Goal: Task Accomplishment & Management: Manage account settings

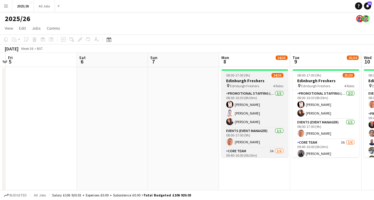
scroll to position [0, 213]
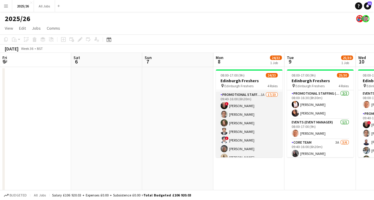
click at [245, 132] on app-card-role "Promotional Staffing (Brand Ambassadors) 1A 17/23 09:40-16:00 (6h20m) ! [PERSON…" at bounding box center [248, 199] width 67 height 215
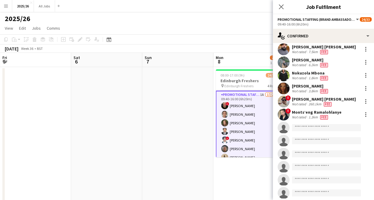
scroll to position [177, 0]
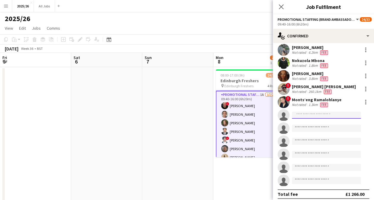
click at [322, 114] on input at bounding box center [325, 115] width 69 height 7
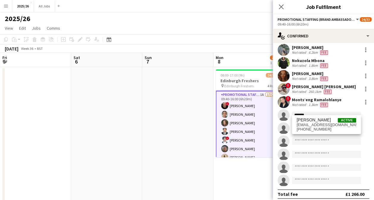
type input "*******"
click at [323, 116] on div "[PERSON_NAME] Active [EMAIL_ADDRESS][DOMAIN_NAME] [PHONE_NUMBER]" at bounding box center [325, 124] width 69 height 19
click at [323, 122] on span "[PERSON_NAME]" at bounding box center [313, 120] width 34 height 5
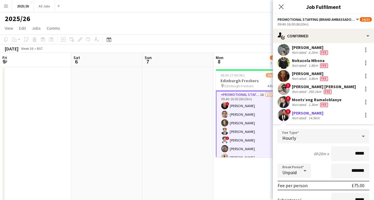
type input "******"
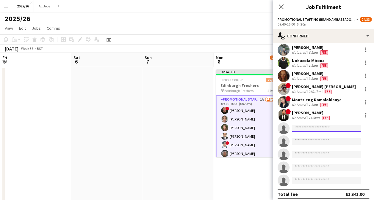
drag, startPoint x: 346, startPoint y: 126, endPoint x: 329, endPoint y: 172, distance: 48.6
click at [329, 172] on div "! [PERSON_NAME] Not rated 22.7km Fee [PERSON_NAME] Not rated 5.3km Fee [PERSON_…" at bounding box center [322, 35] width 101 height 303
click at [281, 4] on app-icon "Close pop-in" at bounding box center [281, 7] width 9 height 9
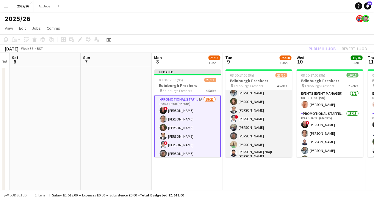
scroll to position [143, 0]
click at [250, 126] on app-card-role "Promotional Staffing (Brand Ambassadors) 1A 19/21 09:40-16:00 (6h20m) ! [PERSON…" at bounding box center [258, 160] width 67 height 198
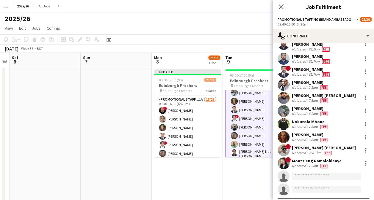
scroll to position [142, 0]
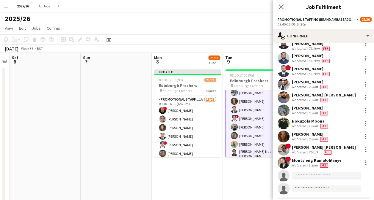
click at [301, 174] on input at bounding box center [325, 175] width 69 height 7
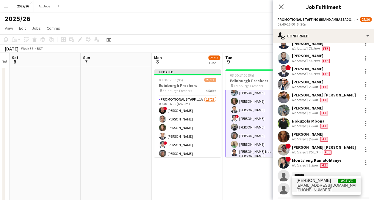
type input "*******"
click at [321, 185] on span "[EMAIL_ADDRESS][DOMAIN_NAME]" at bounding box center [325, 185] width 59 height 5
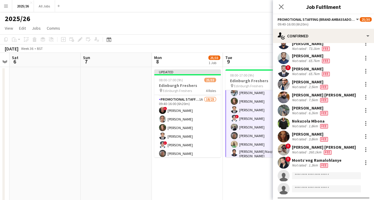
scroll to position [229, 0]
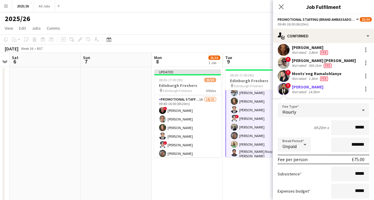
type input "******"
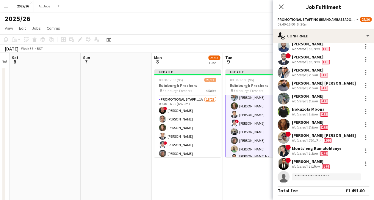
scroll to position [150, 0]
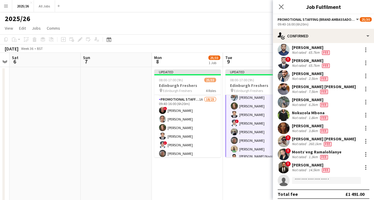
click at [222, 172] on app-date-cell "Updated 08:00-17:00 (9h) 25/33 Edinburgh Freshers pin Edinburgh Freshers 4 Role…" at bounding box center [187, 163] width 71 height 193
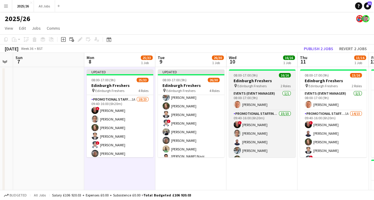
scroll to position [0, 236]
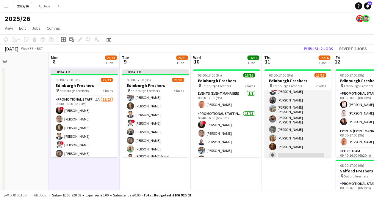
click at [294, 147] on app-card-role "Promotional Staffing (Brand Ambassadors) 1A 14/15 09:40-16:00 (6h20m) ! [PERSON…" at bounding box center [297, 89] width 67 height 144
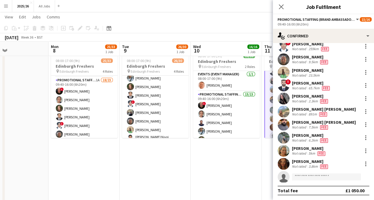
scroll to position [19, 0]
click at [311, 175] on input at bounding box center [325, 177] width 69 height 7
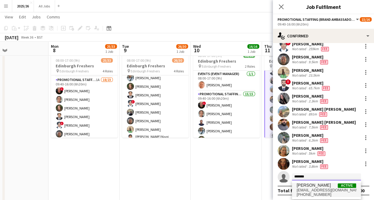
type input "*******"
click at [317, 190] on span "[EMAIL_ADDRESS][DOMAIN_NAME]" at bounding box center [325, 190] width 59 height 5
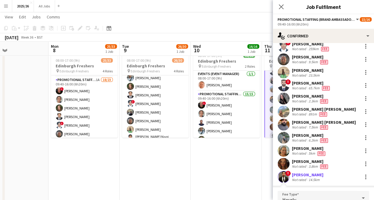
scroll to position [163, 0]
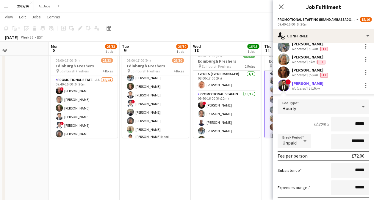
type input "******"
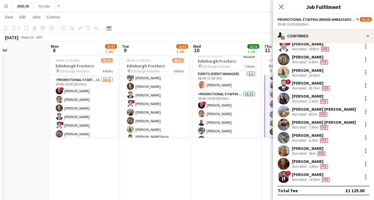
scroll to position [72, 0]
click at [281, 8] on icon at bounding box center [281, 7] width 6 height 6
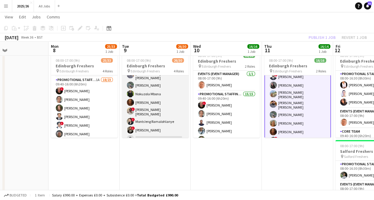
click at [148, 125] on app-card-role "Promotional Staffing (Brand Ambassadors) 1A 20/21 09:40-16:00 (6h20m) ! [PERSON…" at bounding box center [155, 46] width 67 height 198
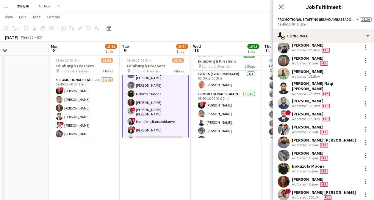
scroll to position [150, 0]
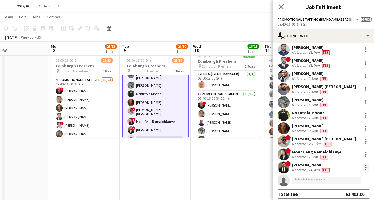
click at [362, 164] on div at bounding box center [365, 167] width 7 height 7
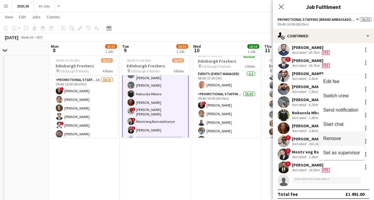
click at [345, 139] on span "Remove" at bounding box center [341, 138] width 37 height 5
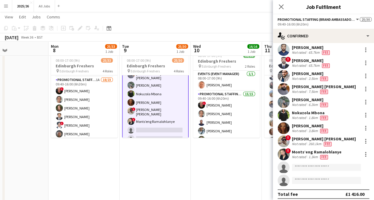
scroll to position [240, 0]
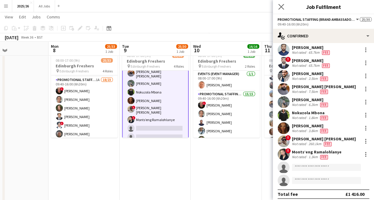
click at [283, 5] on app-icon "Close pop-in" at bounding box center [281, 7] width 9 height 9
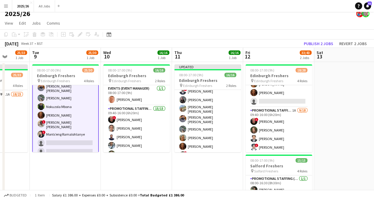
scroll to position [122, 0]
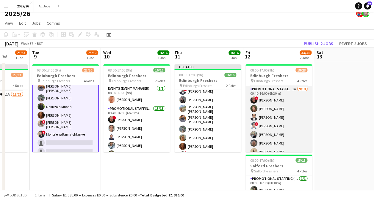
click at [281, 119] on app-card-role "Promotional Staffing (Brand Ambassadors) 1A [DATE] 09:40-16:00 (6h20m) ! [PERSO…" at bounding box center [278, 169] width 67 height 167
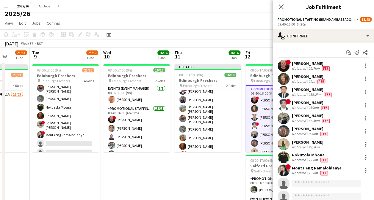
scroll to position [45, 0]
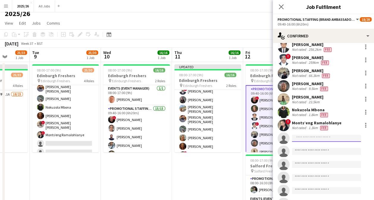
click at [324, 135] on input at bounding box center [325, 138] width 69 height 7
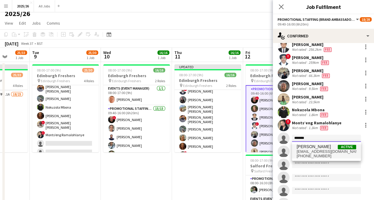
type input "*******"
click at [325, 150] on span "[EMAIL_ADDRESS][DOMAIN_NAME]" at bounding box center [325, 151] width 59 height 5
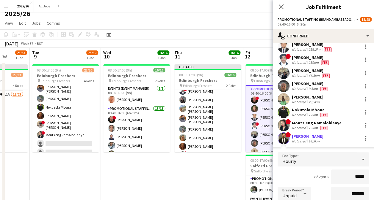
type input "******"
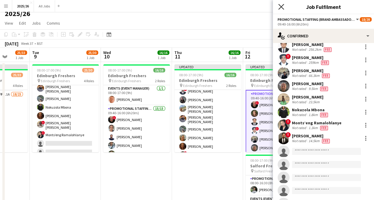
click at [282, 6] on icon "Close pop-in" at bounding box center [281, 7] width 6 height 6
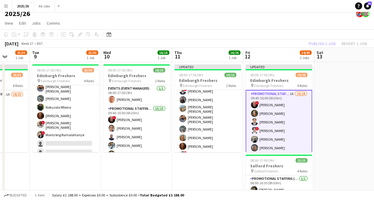
click at [326, 34] on app-toolbar "Copy Paste Paste Ctrl+V Paste with crew Ctrl+Shift+V Paste linked Job [GEOGRAPH…" at bounding box center [187, 34] width 374 height 10
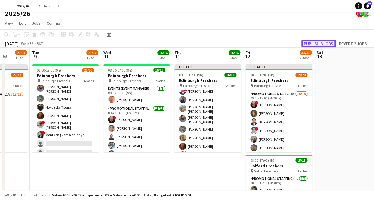
click at [325, 43] on button "Publish 3 jobs" at bounding box center [318, 44] width 34 height 8
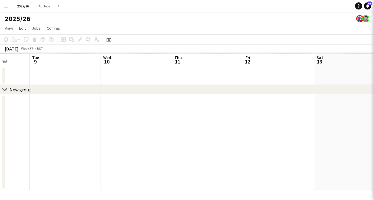
scroll to position [0, 0]
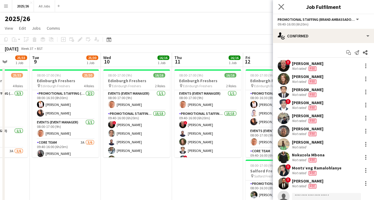
click at [278, 3] on app-icon "Close pop-in" at bounding box center [281, 7] width 9 height 9
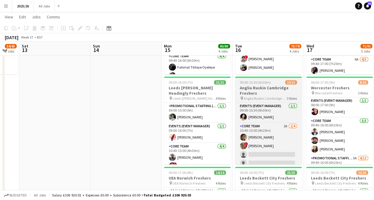
scroll to position [172, 0]
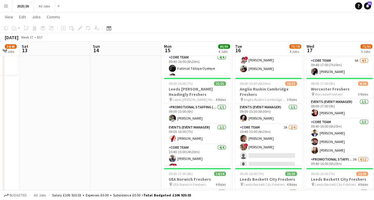
drag, startPoint x: 279, startPoint y: 154, endPoint x: 259, endPoint y: 42, distance: 113.2
click at [259, 42] on app-board-header-date "Tue 16 73/78 4 Jobs" at bounding box center [267, 49] width 71 height 14
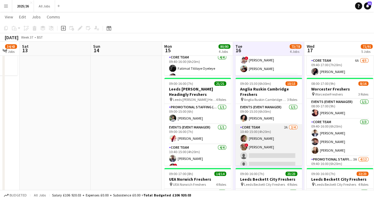
click at [260, 152] on app-card-role "Core Team 2A [DATE] 10:40-15:00 (4h20m) [PERSON_NAME] ! [PERSON_NAME] single-ne…" at bounding box center [268, 147] width 67 height 46
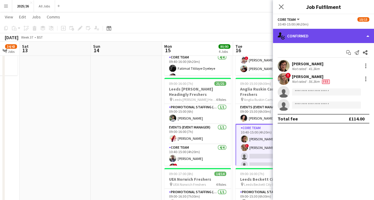
click at [334, 33] on div "single-neutral-actions-check-2 Confirmed" at bounding box center [322, 36] width 101 height 14
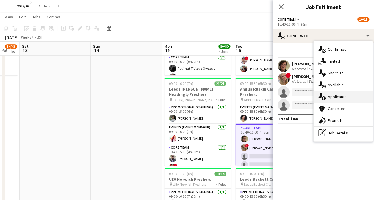
click at [333, 94] on div "single-neutral-actions-information Applicants" at bounding box center [342, 97] width 59 height 12
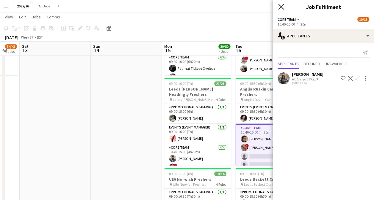
click at [283, 8] on icon "Close pop-in" at bounding box center [281, 7] width 6 height 6
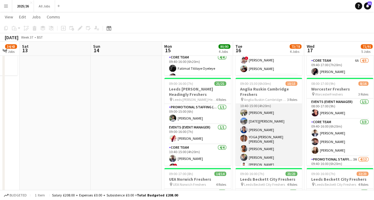
click at [273, 123] on app-card-role "Promotional Staffing (Brand Ambassadors) 2A [DATE] 10:40-15:00 (4h20m) [PERSON_…" at bounding box center [268, 148] width 67 height 101
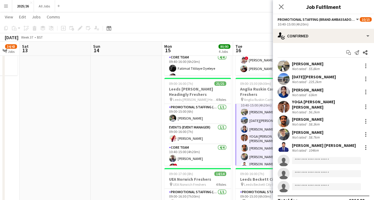
scroll to position [73, 0]
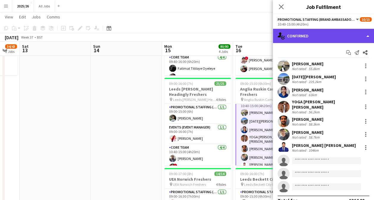
click at [320, 35] on div "single-neutral-actions-check-2 Confirmed" at bounding box center [322, 36] width 101 height 14
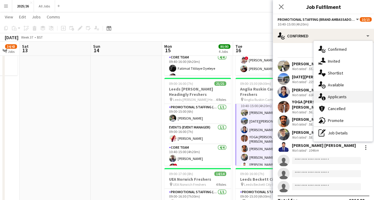
click at [337, 95] on div "single-neutral-actions-information Applicants" at bounding box center [342, 97] width 59 height 12
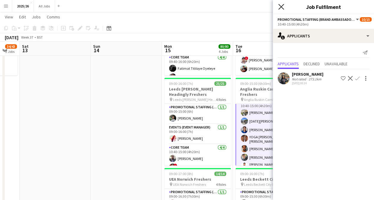
click at [280, 7] on icon "Close pop-in" at bounding box center [281, 7] width 6 height 6
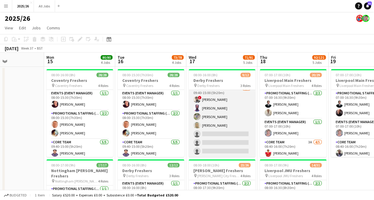
click at [224, 118] on app-card-role "Promotional Staffing (Brand Ambassadors) 3A [DATE] 09:40-15:00 (5h20m) ! [PERSO…" at bounding box center [221, 121] width 67 height 72
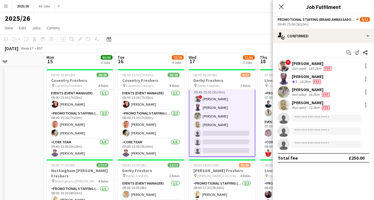
click at [294, 46] on div "Start chat Send notification Share ! [PERSON_NAME] Not rated 187.2km Fee [PERSO…" at bounding box center [322, 105] width 101 height 125
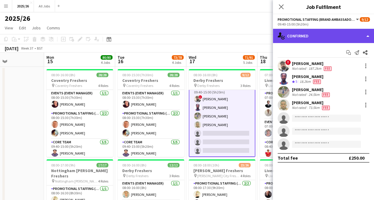
click at [304, 42] on div "single-neutral-actions-check-2 Confirmed" at bounding box center [322, 36] width 101 height 14
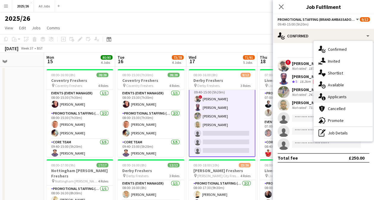
click at [331, 97] on div "single-neutral-actions-information Applicants" at bounding box center [342, 97] width 59 height 12
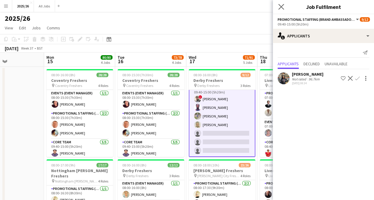
click at [283, 4] on app-icon "Close pop-in" at bounding box center [281, 7] width 9 height 9
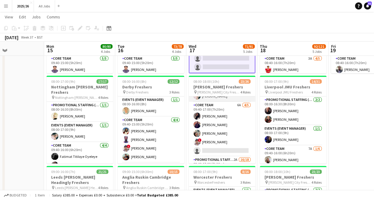
scroll to position [44, 0]
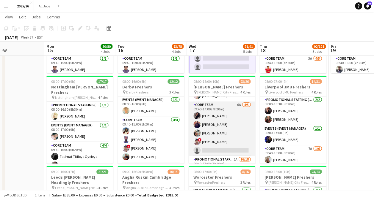
click at [228, 141] on app-card-role "Core Team 6A [DATE] 09:40-17:00 (7h20m) [PERSON_NAME] [PERSON_NAME] [PERSON_NAM…" at bounding box center [221, 129] width 67 height 55
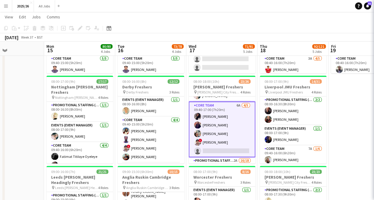
scroll to position [73, 0]
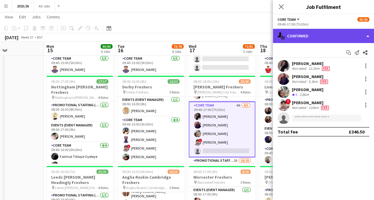
click at [334, 34] on div "single-neutral-actions-check-2 Confirmed" at bounding box center [322, 36] width 101 height 14
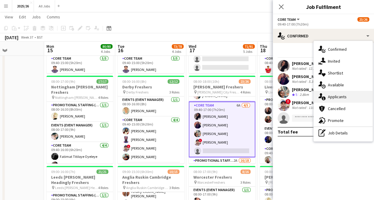
click at [338, 96] on div "single-neutral-actions-information Applicants" at bounding box center [342, 97] width 59 height 12
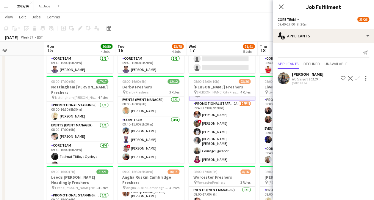
scroll to position [101, 0]
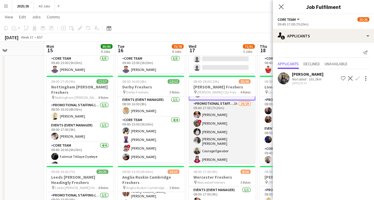
click at [218, 142] on app-card-role "Promotional Staffing (Brand Ambassadors) 2A 16/18 09:40-17:00 (7h20m) [PERSON_N…" at bounding box center [221, 185] width 67 height 170
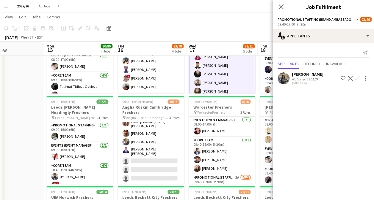
scroll to position [0, 0]
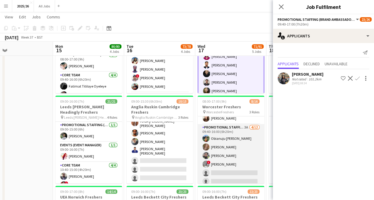
click at [234, 168] on app-card-role "Promotional Staffing (Brand Ambassadors) 3A [DATE] 09:40-16:00 (6h20m) Obianuju…" at bounding box center [230, 181] width 67 height 115
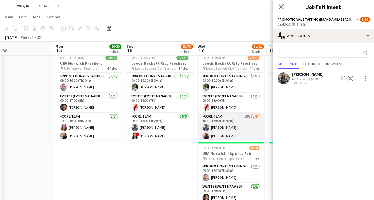
click at [235, 128] on app-card-role "Core Team 10A [DATE] 10:40-15:00 (4h20m) [PERSON_NAME] [PERSON_NAME] [PERSON_NA…" at bounding box center [230, 145] width 67 height 65
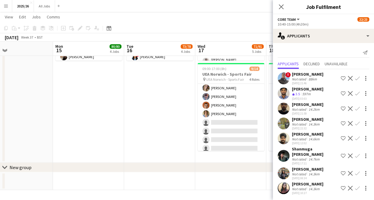
scroll to position [96, 0]
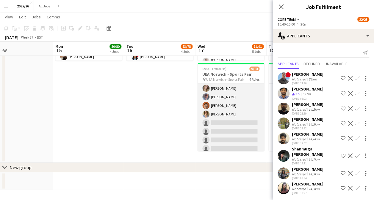
click at [239, 128] on app-card-role "Promotional Staffing (Brand Ambassadors) 1A [DATE] 10:40-16:00 (5h20m) [PERSON_…" at bounding box center [230, 109] width 67 height 89
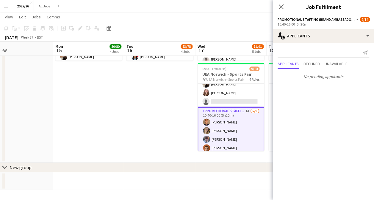
scroll to position [49, 0]
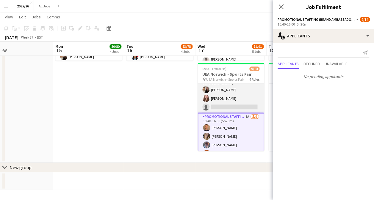
click at [244, 102] on app-card-role "Core Team [DATE] 10:40-16:00 (5h20m) [PERSON_NAME] [PERSON_NAME] single-neutral…" at bounding box center [230, 93] width 67 height 37
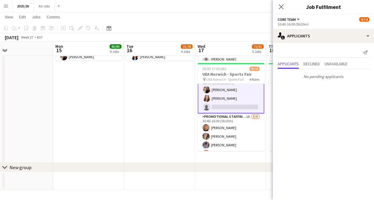
click at [275, 11] on div "Close pop-in" at bounding box center [280, 7] width 17 height 14
click at [276, 10] on div "Close pop-in" at bounding box center [280, 7] width 17 height 14
click at [283, 8] on icon "Close pop-in" at bounding box center [281, 7] width 6 height 6
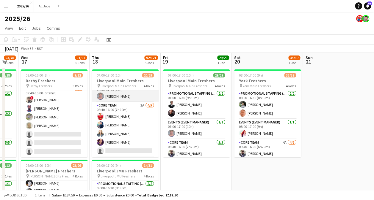
click at [119, 127] on app-card-role "Core Team 3A [DATE] 08:40-16:00 (7h20m) [PERSON_NAME] [PERSON_NAME] [PERSON_NAM…" at bounding box center [125, 129] width 67 height 55
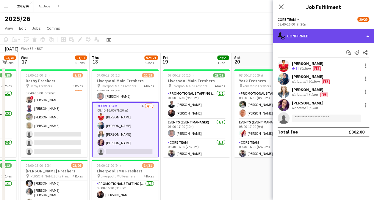
click at [329, 31] on div "single-neutral-actions-check-2 Confirmed" at bounding box center [322, 36] width 101 height 14
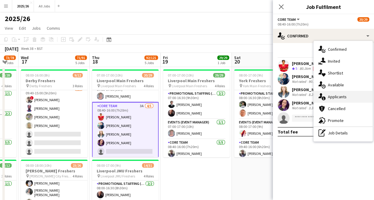
click at [335, 94] on div "single-neutral-actions-information Applicants" at bounding box center [342, 97] width 59 height 12
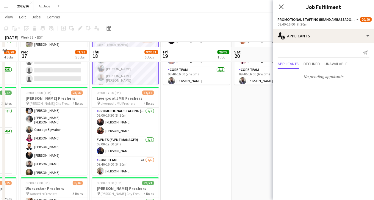
scroll to position [78, 0]
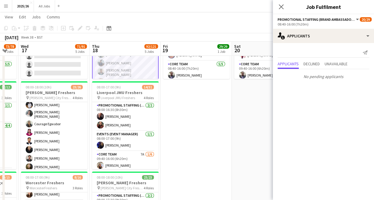
drag, startPoint x: 125, startPoint y: 163, endPoint x: 188, endPoint y: 179, distance: 64.4
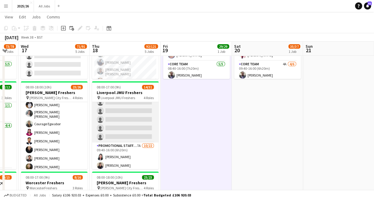
click at [127, 125] on app-card-role "Core Team 7A [DATE] 09:40-16:00 (6h20m) [PERSON_NAME] single-neutral-actions si…" at bounding box center [125, 110] width 67 height 63
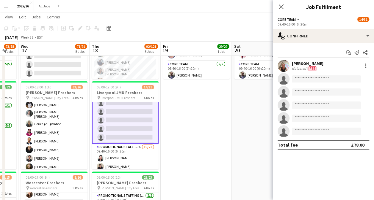
scroll to position [73, 0]
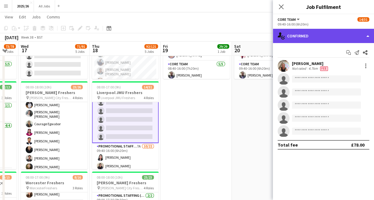
click at [335, 37] on div "single-neutral-actions-check-2 Confirmed" at bounding box center [322, 36] width 101 height 14
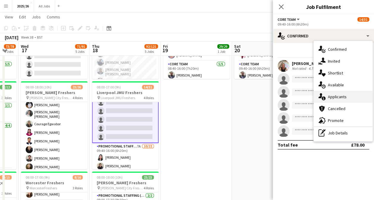
click at [345, 94] on div "single-neutral-actions-information Applicants" at bounding box center [342, 97] width 59 height 12
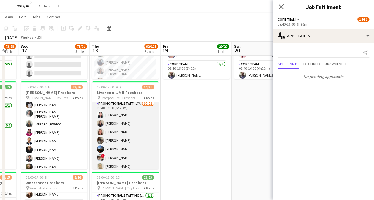
click at [119, 159] on app-card-role "Promotional Staffing (Brand Ambassadors) 7A [DATE] 09:40-16:00 (6h20m) Shayanya…" at bounding box center [125, 202] width 67 height 205
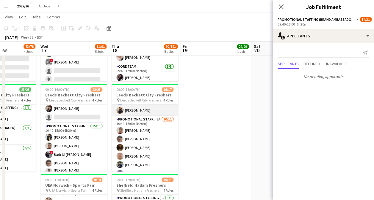
scroll to position [76, 0]
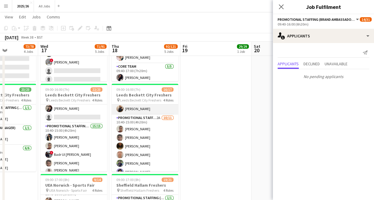
click at [157, 148] on app-card-role "Promotional Staffing (Brand Ambassadors) 2A [DATE] 10:40-15:00 (4h20m) [PERSON_…" at bounding box center [144, 168] width 67 height 106
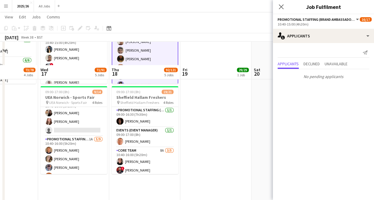
scroll to position [368, 0]
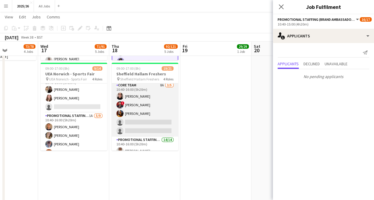
click at [144, 129] on app-card-role "Core Team 8A [DATE] 10:40-16:00 (5h20m) [PERSON_NAME] ! [PERSON_NAME] [PERSON_N…" at bounding box center [144, 109] width 67 height 55
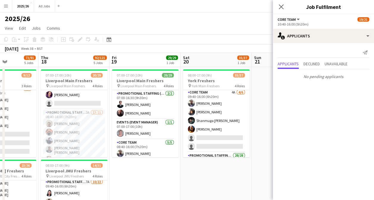
scroll to position [51, 0]
click at [213, 138] on app-card-role "Core Team 4A [DATE] 09:40-16:00 (6h20m) [PERSON_NAME] [PERSON_NAME] [PERSON_NAM…" at bounding box center [216, 119] width 67 height 63
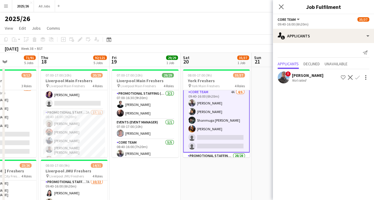
scroll to position [71, 0]
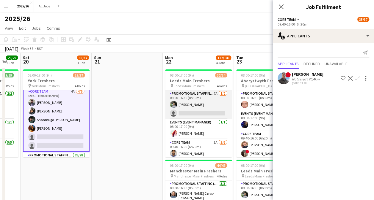
click at [197, 109] on app-card-role "Promotional Staffing (Team Leader) 7A [DATE] 08:00-16:30 (8h30m) [PERSON_NAME] …" at bounding box center [198, 104] width 67 height 29
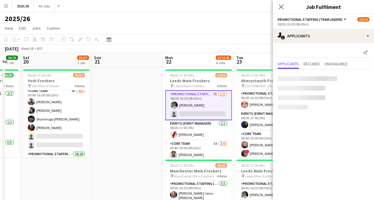
scroll to position [51, 0]
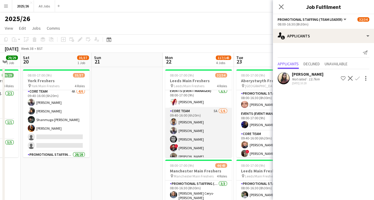
click at [182, 148] on app-card-role "Core Team 5A [DATE] 09:40-16:00 (6h20m) [PERSON_NAME] [PERSON_NAME] [PERSON_NAM…" at bounding box center [198, 139] width 67 height 63
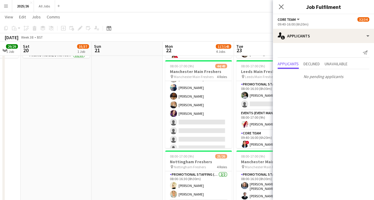
scroll to position [396, 0]
click at [215, 120] on app-card-role "Core Team 5A [DATE] 09:40-16:00 (6h20m) [PERSON_NAME] [PERSON_NAME] Nwadibie [P…" at bounding box center [198, 101] width 67 height 106
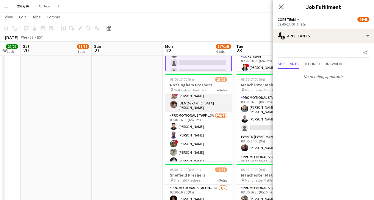
scroll to position [88, 0]
click at [193, 153] on app-card-role "Promotional Staffing (Brand Ambassadors) 3A 17/18 09:40-16:00 (6h20m) [PERSON_N…" at bounding box center [198, 196] width 67 height 168
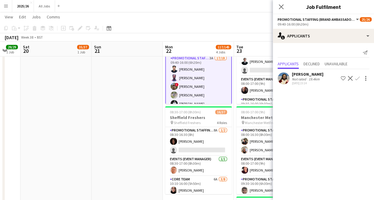
scroll to position [234, 0]
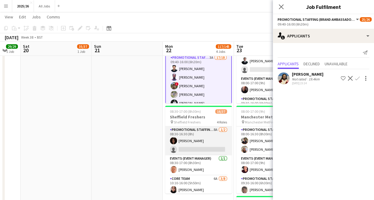
click at [204, 153] on app-card-role "Promotional Staffing (Team Leader) 8A [DATE] 08:30-16:30 (8h) [PERSON_NAME] sin…" at bounding box center [198, 141] width 67 height 29
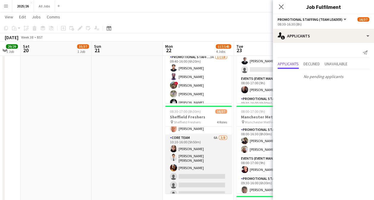
scroll to position [50, 0]
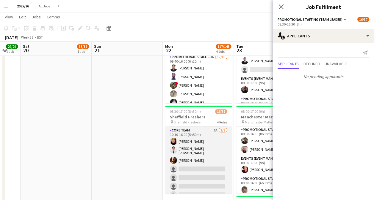
click at [205, 170] on app-card-role "Core Team 6A [DATE] 10:10-16:00 (5h50m) [PERSON_NAME] [PERSON_NAME] [PERSON_NAM…" at bounding box center [198, 168] width 67 height 82
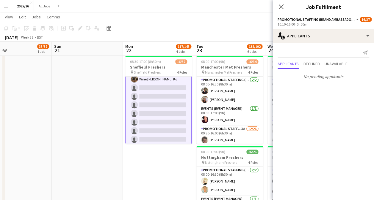
scroll to position [0, 235]
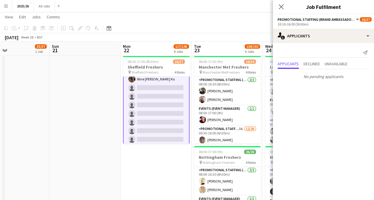
click at [158, 114] on app-card-role "Promotional Staffing (Brand Ambassadors) 4A [DATE] 10:10-16:00 (5h50m) [PERSON_…" at bounding box center [156, 96] width 67 height 237
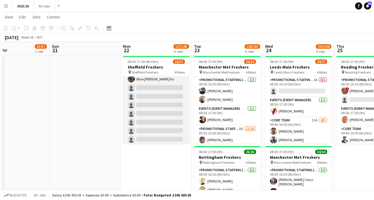
click at [158, 114] on app-card-role "Promotional Staffing (Brand Ambassadors) 4A [DATE] 10:10-16:00 (5h50m) [PERSON_…" at bounding box center [156, 97] width 67 height 236
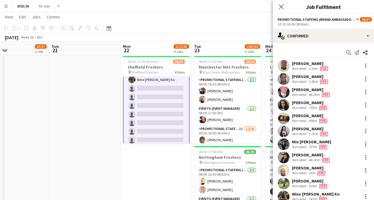
scroll to position [230, 0]
click at [324, 25] on div "10:10-16:00 (5h50m)" at bounding box center [323, 24] width 92 height 4
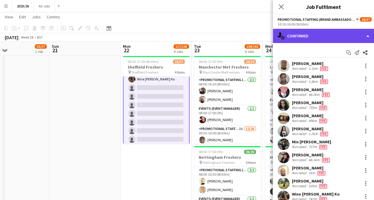
click at [326, 38] on div "single-neutral-actions-check-2 Confirmed" at bounding box center [322, 36] width 101 height 14
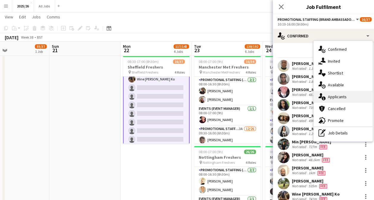
click at [337, 100] on div "single-neutral-actions-information Applicants" at bounding box center [342, 97] width 59 height 12
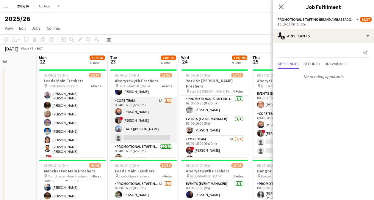
scroll to position [36, 0]
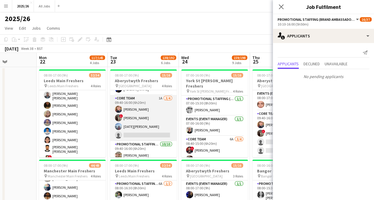
click at [151, 132] on app-card-role "Core Team 1A [DATE] 09:40-16:00 (6h20m) [PERSON_NAME] ! [PERSON_NAME] [DATE][PE…" at bounding box center [143, 118] width 67 height 46
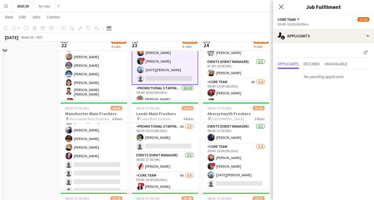
scroll to position [65, 0]
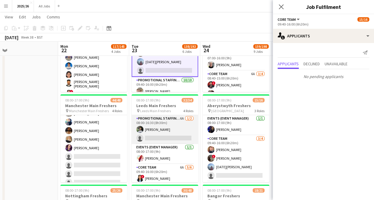
click at [177, 133] on app-card-role "Promotional Staffing (Team Leader) 6A [DATE] 08:00-16:30 (8h30m) [PERSON_NAME] …" at bounding box center [164, 129] width 67 height 29
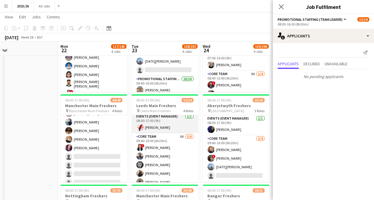
click at [175, 163] on app-card-role "Core Team 6A [DATE] 09:40-16:00 (6h20m) ! [PERSON_NAME] [PERSON_NAME] [PERSON_N…" at bounding box center [164, 164] width 67 height 63
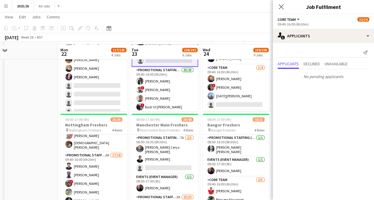
scroll to position [140, 0]
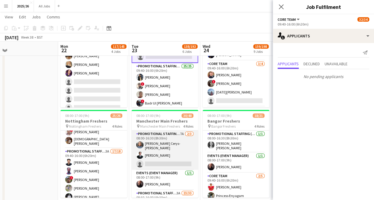
click at [179, 165] on app-card-role "Promotional Staffing (Team Leader) 7A [DATE] 08:00-16:30 (8h30m) [PERSON_NAME] …" at bounding box center [164, 150] width 67 height 39
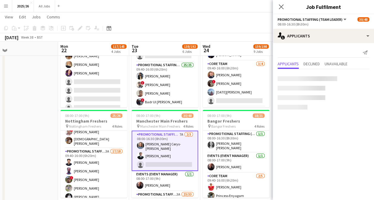
scroll to position [90, 0]
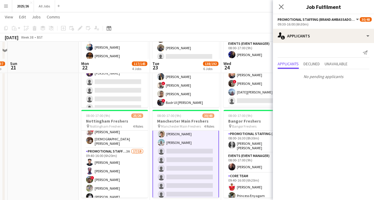
scroll to position [179, 0]
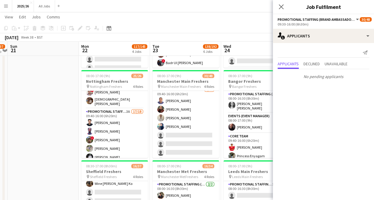
click at [178, 122] on app-card-role "Core Team 6A [DATE] 09:40-16:00 (6h20m) [PERSON_NAME] [PERSON_NAME] [PERSON_NAM…" at bounding box center [185, 139] width 67 height 106
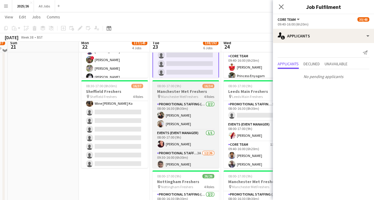
scroll to position [265, 0]
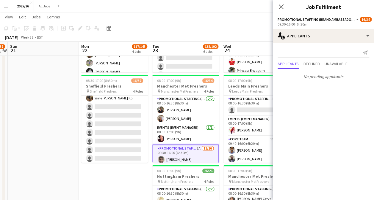
scroll to position [365, 0]
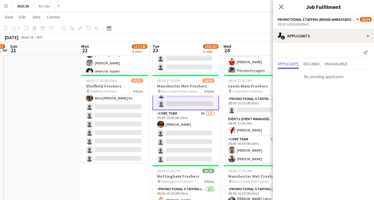
click at [193, 157] on app-card-role "Core Team 9A [DATE] 09:40-16:00 (6h20m) [PERSON_NAME] single-neutral-actions si…" at bounding box center [185, 137] width 67 height 55
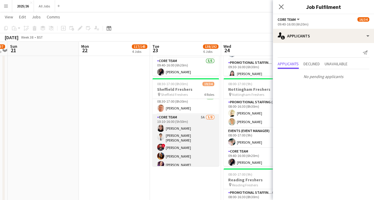
scroll to position [36, 0]
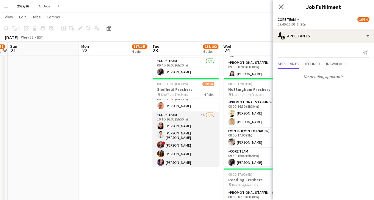
click at [194, 152] on app-card-role "Core Team 5A [DATE] 10:10-16:00 (5h50m) [PERSON_NAME] [PERSON_NAME] [PERSON_NAM…" at bounding box center [185, 153] width 67 height 82
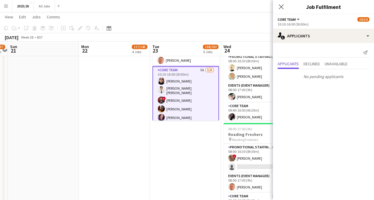
scroll to position [488, 0]
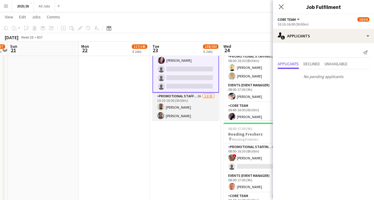
click at [196, 110] on app-card-role "Promotional Staffing (Brand Ambassadors) 2A [DATE] 10:10-16:00 (5h50m) [PERSON_…" at bounding box center [185, 198] width 67 height 210
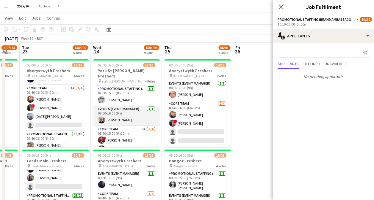
scroll to position [37, 0]
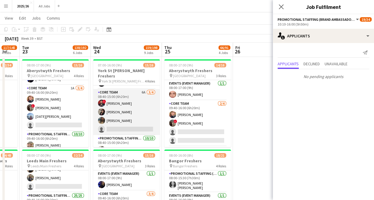
click at [137, 115] on app-card-role "Core Team 6A [DATE] 08:40-15:00 (6h20m) ! [PERSON_NAME] [PERSON_NAME] [PERSON_N…" at bounding box center [126, 112] width 67 height 46
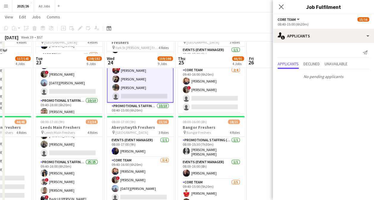
scroll to position [61, 0]
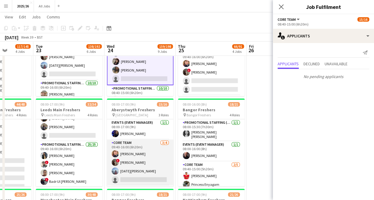
click at [139, 166] on app-card-role "Core Team [DATE] 09:40-16:00 (6h20m) [PERSON_NAME] ! [PERSON_NAME] [DATE][PERSO…" at bounding box center [140, 163] width 67 height 46
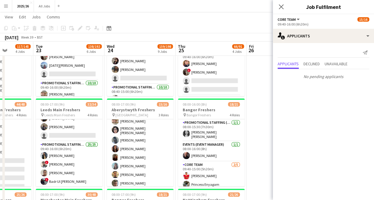
scroll to position [80, 0]
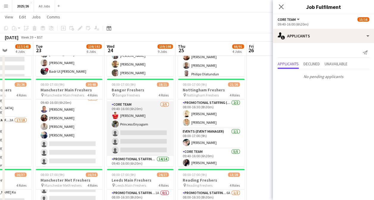
click at [154, 143] on app-card-role "Core Team [DATE] 09:40-16:00 (6h20m) [PERSON_NAME] Princess [PERSON_NAME] singl…" at bounding box center [140, 128] width 67 height 55
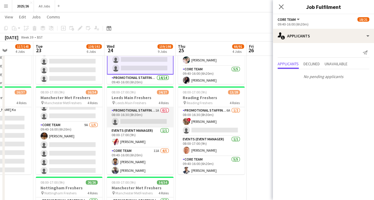
click at [157, 115] on app-card-role "Promotional Staffing (Team Leader) 1A 0/1 08:00-16:30 (8h30m) single-neutral-ac…" at bounding box center [140, 117] width 67 height 20
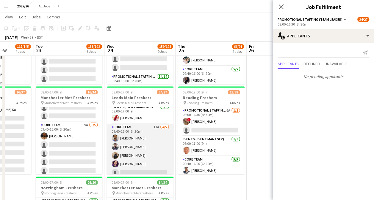
click at [146, 159] on app-card-role "Core Team 11A [DATE] 09:40-16:00 (6h20m) [PERSON_NAME] [PERSON_NAME] [PERSON_NA…" at bounding box center [140, 151] width 67 height 55
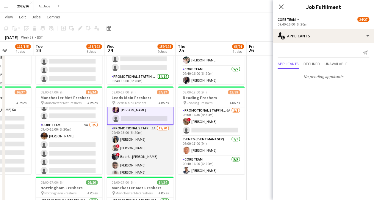
drag, startPoint x: 146, startPoint y: 159, endPoint x: 134, endPoint y: 161, distance: 12.1
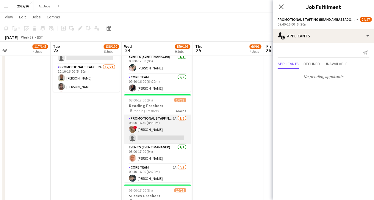
click at [171, 140] on app-card-role "Promotional Staffing (Team Leader) 6A [DATE] 08:00-16:30 (8h30m) ! [PERSON_NAME…" at bounding box center [157, 129] width 67 height 29
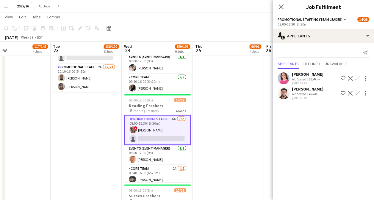
click at [171, 140] on app-card-role "Promotional Staffing (Team Leader) 6A [DATE] 08:00-16:30 (8h30m) ! [PERSON_NAME…" at bounding box center [157, 130] width 67 height 30
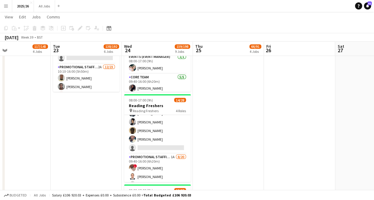
click at [166, 151] on app-card-role "Core Team 2A [DATE] 09:40-16:00 (6h20m) [PERSON_NAME] [PERSON_NAME] [PERSON_NAM…" at bounding box center [157, 126] width 67 height 55
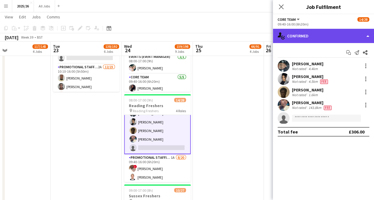
click at [334, 36] on div "single-neutral-actions-check-2 Confirmed" at bounding box center [322, 36] width 101 height 14
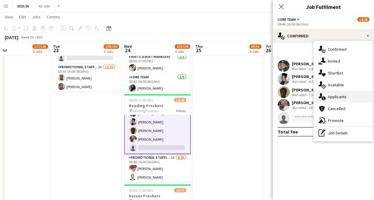
click at [340, 93] on div "single-neutral-actions-information Applicants" at bounding box center [342, 97] width 59 height 12
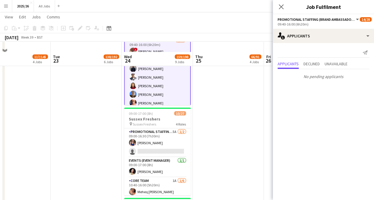
scroll to position [604, 0]
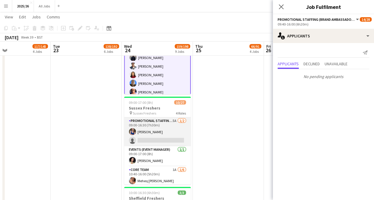
click at [163, 140] on app-card-role "Promotional Staffing (Team Leader) 5A [DATE] 09:00-16:30 (7h30m) [PERSON_NAME] …" at bounding box center [157, 132] width 67 height 29
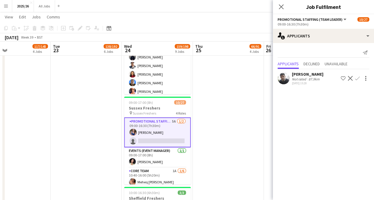
scroll to position [105, 0]
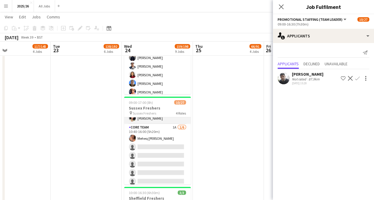
click at [155, 155] on app-card-role "Core Team 1A [DATE] 10:40-16:00 (5h20m) Meheq [PERSON_NAME] single-neutral-acti…" at bounding box center [157, 155] width 67 height 63
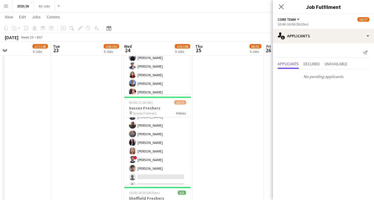
click at [164, 168] on app-card-role "Promotional Staffing (Brand Ambassadors) [DATE] 10:40-16:00 (5h20m) [PERSON_NAM…" at bounding box center [157, 186] width 67 height 167
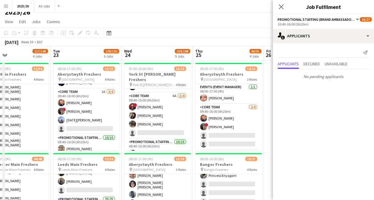
scroll to position [6, 0]
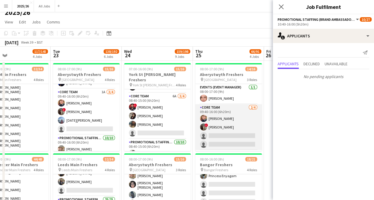
click at [239, 131] on app-card-role "Core Team [DATE] 09:40-16:00 (6h20m) [PERSON_NAME] ! [PERSON_NAME] single-neutr…" at bounding box center [228, 127] width 67 height 46
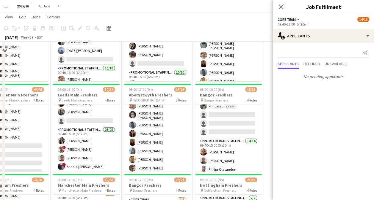
scroll to position [76, 0]
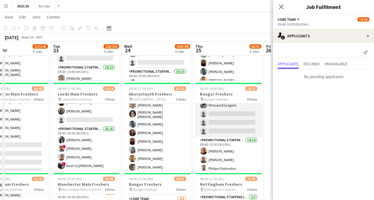
click at [241, 132] on app-card-role "Core Team [DATE] 09:40-15:00 (5h20m) [PERSON_NAME] Princess [PERSON_NAME] singl…" at bounding box center [228, 109] width 67 height 55
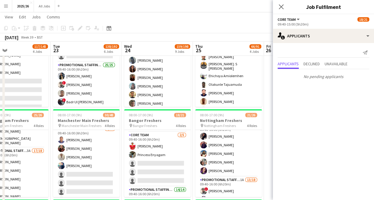
scroll to position [102, 0]
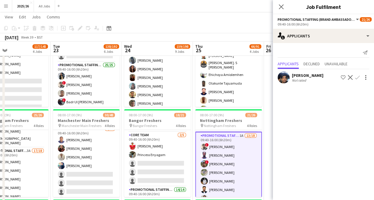
scroll to position [129, 0]
click at [282, 82] on app-user-avatar at bounding box center [283, 79] width 12 height 12
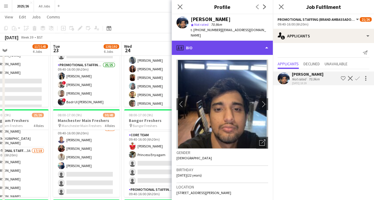
click at [252, 43] on div "profile Bio" at bounding box center [221, 48] width 101 height 14
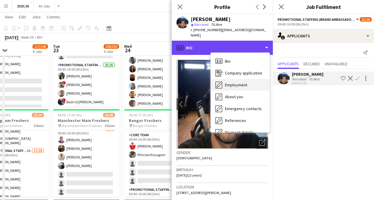
scroll to position [68, 0]
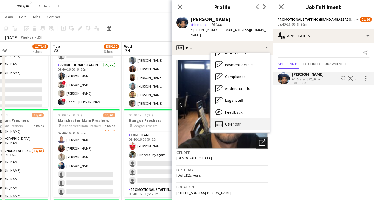
click at [239, 118] on div "Calendar Calendar" at bounding box center [239, 124] width 59 height 12
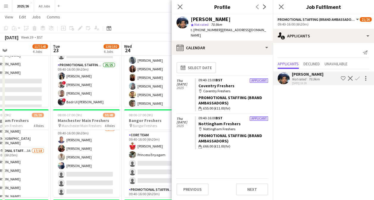
click at [358, 77] on app-icon "Confirm" at bounding box center [356, 78] width 5 height 5
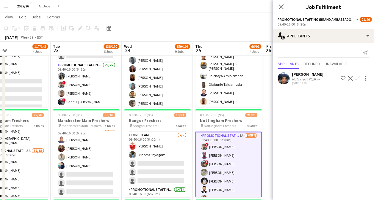
click at [286, 79] on app-user-avatar at bounding box center [283, 79] width 12 height 12
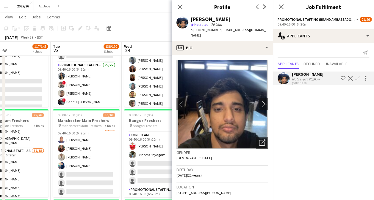
click at [360, 78] on div at bounding box center [364, 78] width 8 height 7
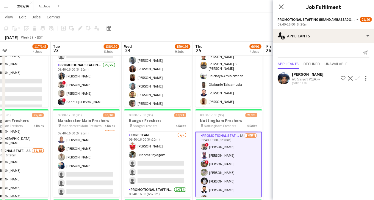
click at [358, 77] on app-icon "Confirm" at bounding box center [356, 78] width 5 height 5
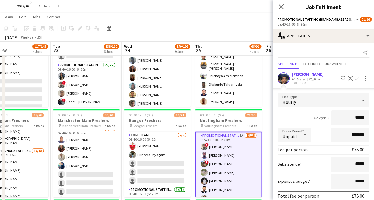
type input "******"
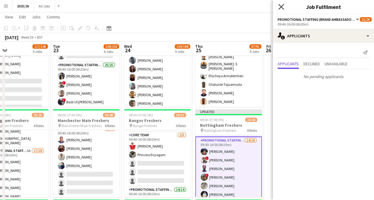
click at [281, 8] on icon "Close pop-in" at bounding box center [281, 7] width 6 height 6
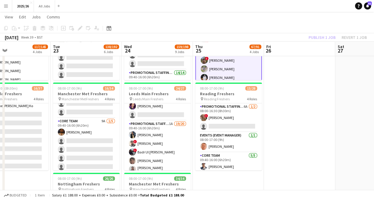
scroll to position [258, 0]
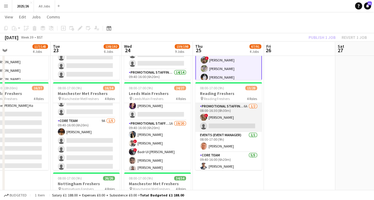
click at [250, 115] on app-card-role "Promotional Staffing (Team Leader) 6A [DATE] 08:00-16:30 (8h30m) ! [PERSON_NAME…" at bounding box center [228, 117] width 67 height 29
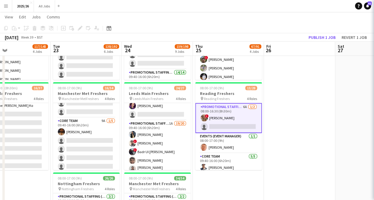
click at [241, 125] on app-card-role "Promotional Staffing (Team Leader) 6A [DATE] 08:00-16:30 (8h30m) ! [PERSON_NAME…" at bounding box center [228, 118] width 67 height 30
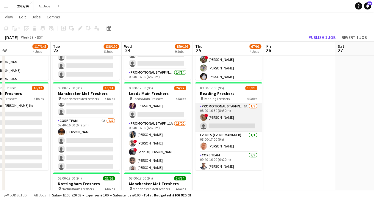
click at [241, 125] on app-card-role "Promotional Staffing (Team Leader) 6A [DATE] 08:00-16:30 (8h30m) ! [PERSON_NAME…" at bounding box center [228, 117] width 67 height 29
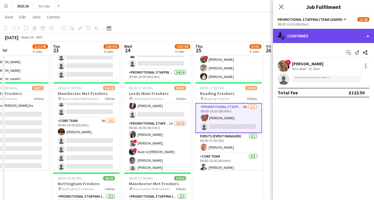
click at [324, 31] on div "single-neutral-actions-check-2 Confirmed" at bounding box center [322, 36] width 101 height 14
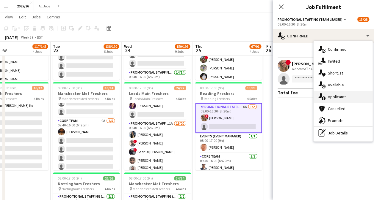
click at [341, 94] on div "single-neutral-actions-information Applicants" at bounding box center [342, 97] width 59 height 12
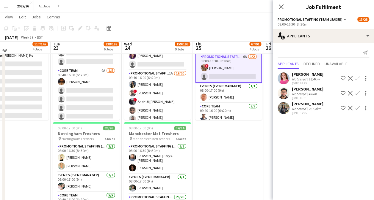
scroll to position [306, 0]
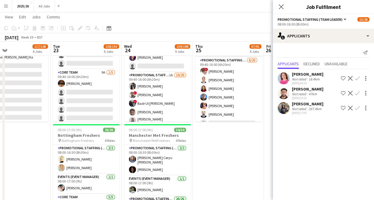
click at [224, 95] on app-card-role "Promotional Staffing (Brand Ambassadors) [DATE] 09:40-16:00 (6h20m) ! [PERSON_N…" at bounding box center [228, 149] width 67 height 184
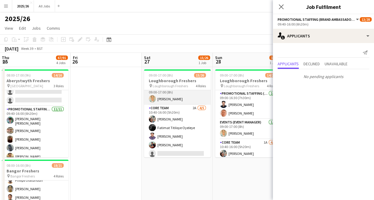
scroll to position [38, 0]
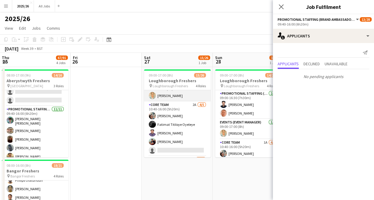
click at [187, 126] on app-card-role "Core Team 2A [DATE] 10:40-16:00 (5h20m) [PERSON_NAME] Fatimat Titiloye [PERSON_…" at bounding box center [177, 129] width 67 height 55
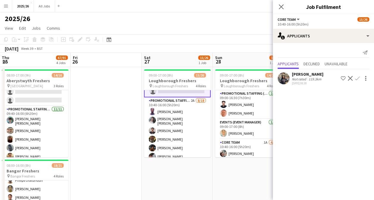
click at [183, 128] on app-card-role "Promotional Staffing (Brand Ambassadors) 2A [DATE] 10:40-16:00 (5h20m) [PERSON_…" at bounding box center [177, 182] width 67 height 170
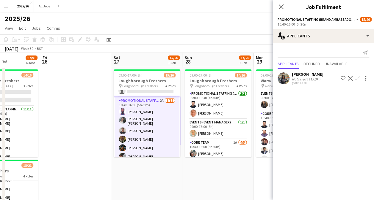
scroll to position [0, 174]
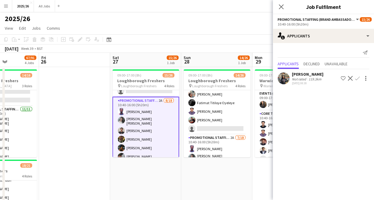
click at [223, 128] on app-card-role "Core Team 1A [DATE] 10:40-16:00 (5h20m) [PERSON_NAME] Fatimat Titiloye [PERSON_…" at bounding box center [216, 107] width 67 height 55
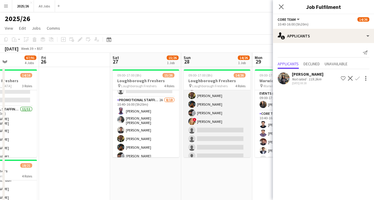
click at [222, 136] on app-card-role "Promotional Staffing (Brand Ambassadors) 2A [DATE] 10:40-16:00 (5h20m) [PERSON_…" at bounding box center [216, 138] width 67 height 168
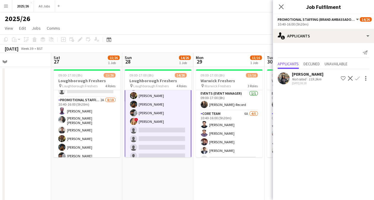
scroll to position [0, 267]
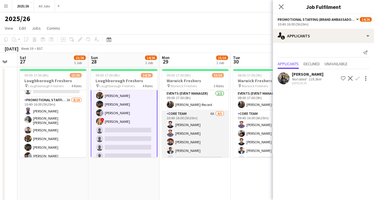
click at [192, 142] on app-card-role "Core Team 6A [DATE] 10:40-16:00 (5h20m) [PERSON_NAME] [PERSON_NAME] Rompally [P…" at bounding box center [195, 138] width 67 height 55
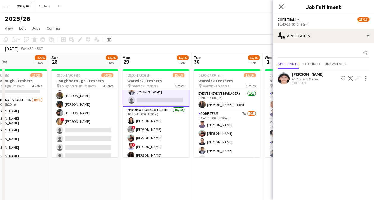
scroll to position [0, 165]
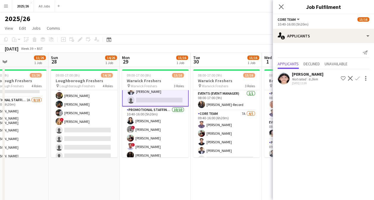
click at [284, 77] on app-user-avatar at bounding box center [283, 79] width 12 height 12
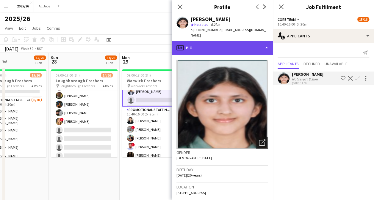
click at [232, 45] on div "profile Bio" at bounding box center [221, 48] width 101 height 14
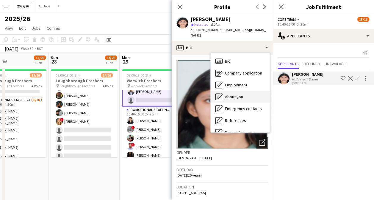
click at [245, 91] on div "About you About you" at bounding box center [239, 97] width 59 height 12
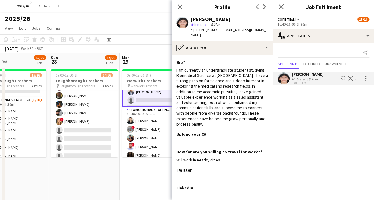
click at [181, 21] on app-user-avatar at bounding box center [182, 23] width 12 height 12
click at [180, 5] on icon "Close pop-in" at bounding box center [180, 7] width 6 height 6
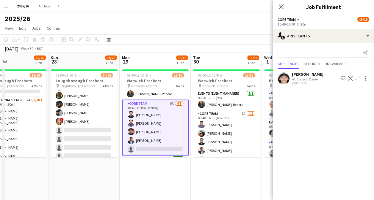
scroll to position [0, 188]
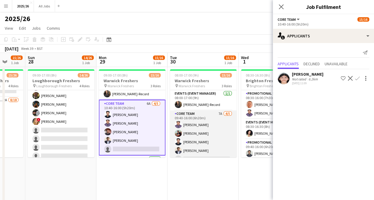
click at [209, 131] on app-card-role "Core Team 7A [DATE] 09:40-16:00 (6h20m) [PERSON_NAME] [PERSON_NAME] [PERSON_NAM…" at bounding box center [203, 138] width 67 height 55
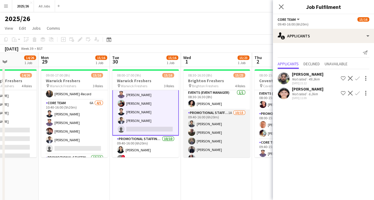
scroll to position [31, 0]
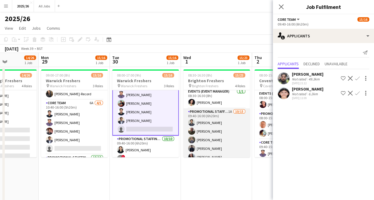
click at [218, 141] on app-card-role "Promotional Staffing (Brand Ambassadors) 1A [DATE] 09:40-16:00 (6h20m) [PERSON_…" at bounding box center [216, 178] width 67 height 141
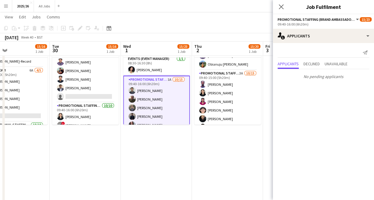
click at [235, 92] on app-card-role "Promotional Staffing (Brand Ambassadors) 3A [DATE] 09:40-15:00 (5h20m) [PERSON_…" at bounding box center [227, 140] width 67 height 141
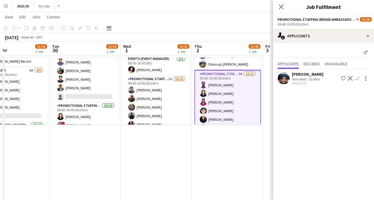
click at [358, 77] on app-icon "Confirm" at bounding box center [356, 78] width 5 height 5
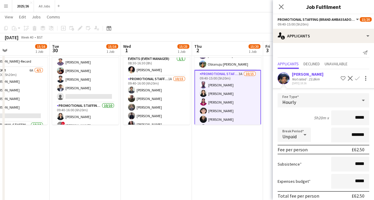
type input "******"
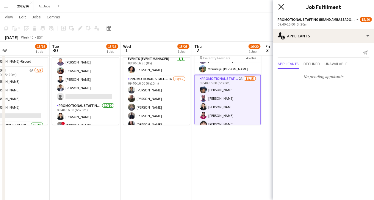
click at [281, 4] on icon "Close pop-in" at bounding box center [281, 7] width 6 height 6
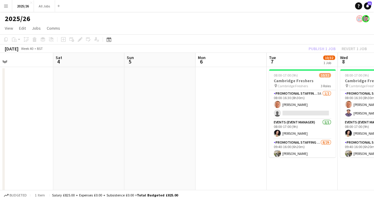
scroll to position [0, 218]
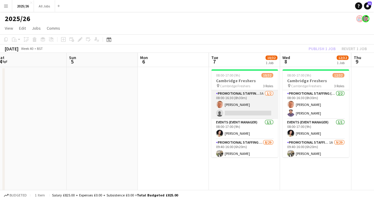
click at [251, 116] on app-card-role "Promotional Staffing (Team Leader) 5A [DATE] 08:00-16:30 (8h30m) [PERSON_NAME] …" at bounding box center [244, 104] width 67 height 29
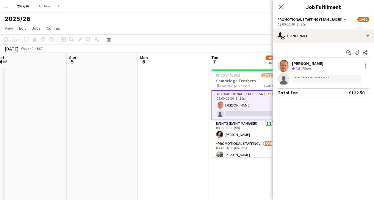
click at [342, 44] on div "Start chat Send notification Share [PERSON_NAME] Crew rating 4.5 79km single-ne…" at bounding box center [322, 72] width 101 height 59
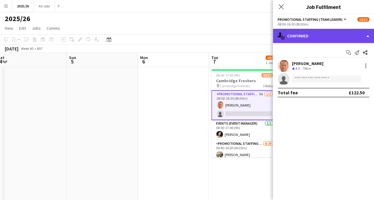
click at [353, 35] on div "single-neutral-actions-check-2 Confirmed" at bounding box center [322, 36] width 101 height 14
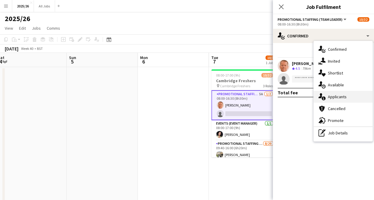
click at [341, 93] on div "single-neutral-actions-information Applicants" at bounding box center [342, 97] width 59 height 12
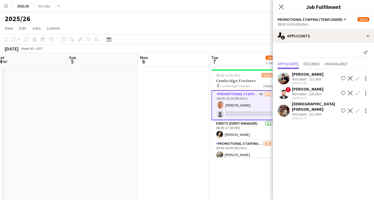
click at [281, 108] on app-user-avatar at bounding box center [283, 111] width 12 height 12
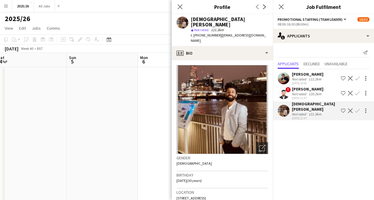
click at [246, 60] on app-crew-profile-bio "Open photos pop-in Gender [DEMOGRAPHIC_DATA] Birthday [DEMOGRAPHIC_DATA] (30 ye…" at bounding box center [221, 130] width 101 height 140
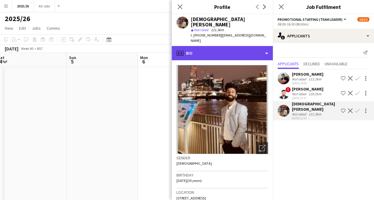
click at [249, 53] on div "profile Bio" at bounding box center [221, 53] width 101 height 14
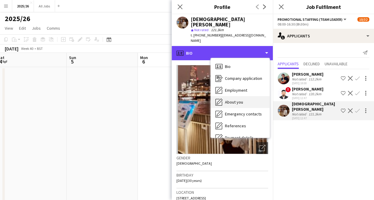
scroll to position [68, 0]
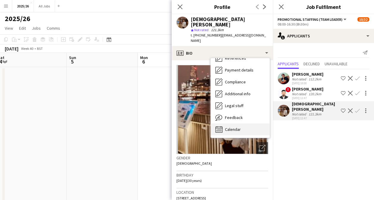
click at [243, 124] on div "Calendar Calendar" at bounding box center [239, 130] width 59 height 12
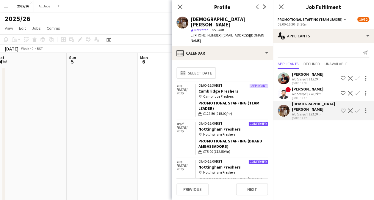
scroll to position [43, 0]
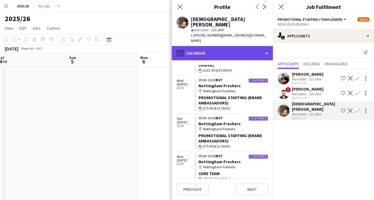
click at [237, 47] on div "calendar-full Calendar" at bounding box center [221, 53] width 101 height 14
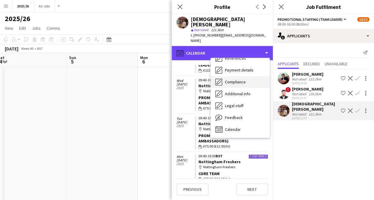
scroll to position [3, 0]
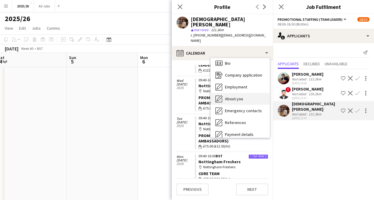
click at [240, 93] on div "About you About you" at bounding box center [239, 99] width 59 height 12
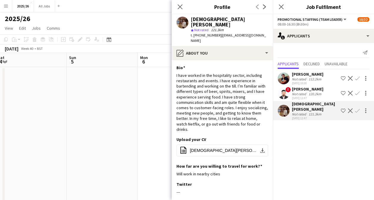
click at [181, 11] on div "Close pop-in" at bounding box center [179, 7] width 17 height 14
click at [178, 6] on icon "Close pop-in" at bounding box center [180, 7] width 6 height 6
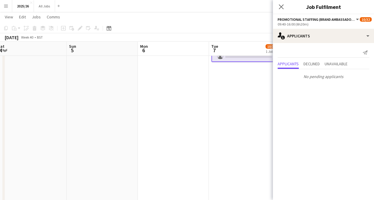
scroll to position [95, 0]
click at [280, 7] on icon "Close pop-in" at bounding box center [281, 7] width 6 height 6
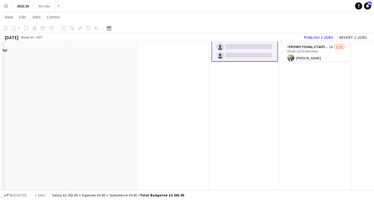
scroll to position [0, 0]
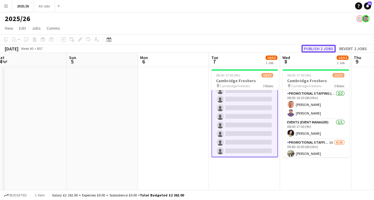
click at [321, 49] on button "Publish 2 jobs" at bounding box center [318, 49] width 34 height 8
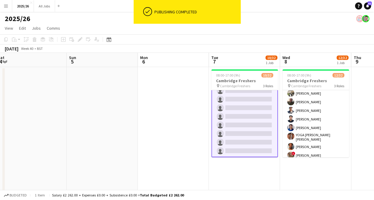
scroll to position [61, 0]
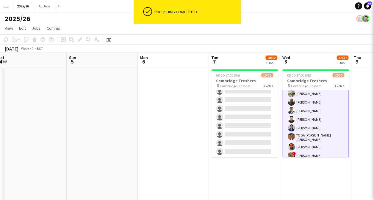
scroll to position [61, 0]
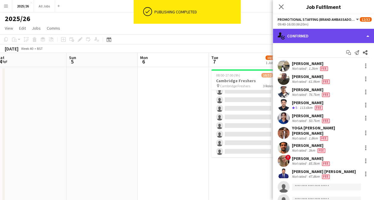
click at [335, 36] on div "single-neutral-actions-check-2 Confirmed" at bounding box center [322, 36] width 101 height 14
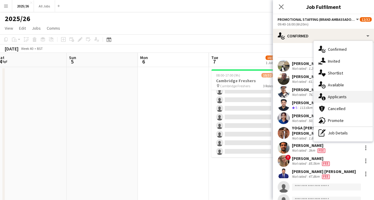
click at [340, 94] on div "single-neutral-actions-information Applicants" at bounding box center [342, 97] width 59 height 12
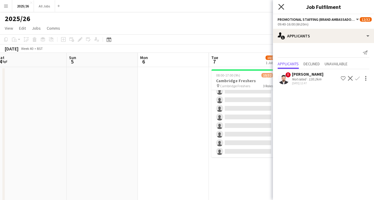
click at [281, 5] on icon "Close pop-in" at bounding box center [281, 7] width 6 height 6
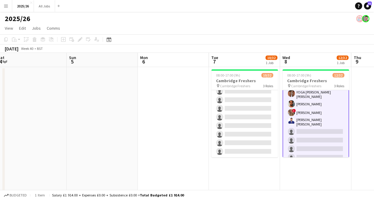
click at [320, 128] on app-card-role "Promotional Staffing (Brand Ambassadors) 1A [DATE] 09:40-16:00 (6h20m) [PERSON_…" at bounding box center [315, 169] width 67 height 266
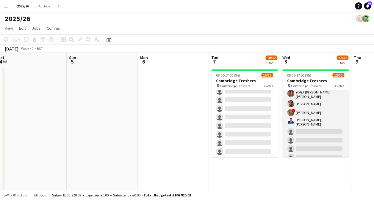
click at [325, 133] on app-card-role "Promotional Staffing (Brand Ambassadors) 1A [DATE] 09:40-16:00 (6h20m) [PERSON_…" at bounding box center [315, 168] width 67 height 265
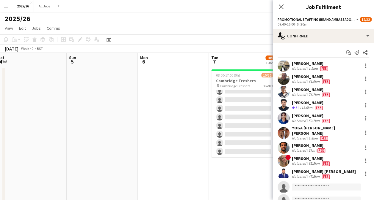
scroll to position [104, 0]
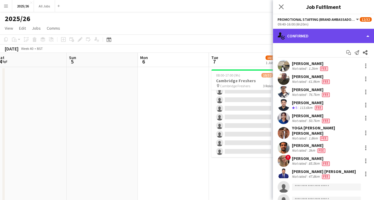
click at [320, 36] on div "single-neutral-actions-check-2 Confirmed" at bounding box center [322, 36] width 101 height 14
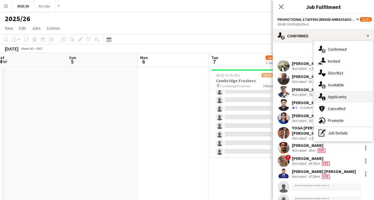
click at [337, 102] on div "single-neutral-actions-information Applicants" at bounding box center [342, 97] width 59 height 12
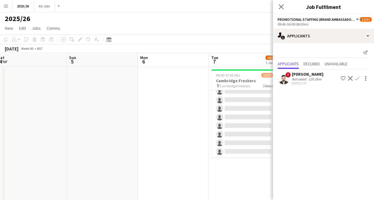
click at [357, 77] on app-icon "Confirm" at bounding box center [356, 78] width 5 height 5
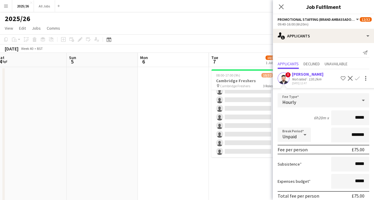
type input "******"
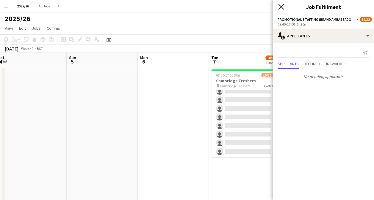
click at [281, 7] on icon at bounding box center [281, 7] width 6 height 6
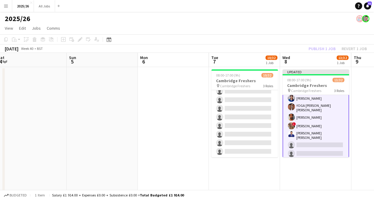
click at [315, 49] on div "Publish 1 job Revert 1 job" at bounding box center [337, 49] width 73 height 8
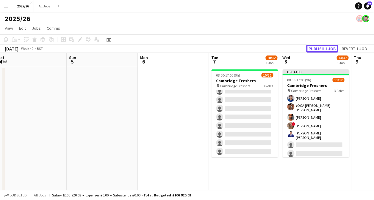
click at [315, 49] on button "Publish 1 job" at bounding box center [322, 49] width 32 height 8
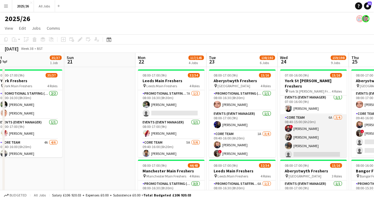
scroll to position [16, 0]
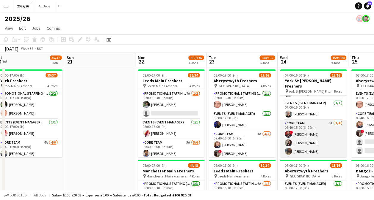
click at [298, 145] on app-card-role "Core Team 6A [DATE] 08:40-15:00 (6h20m) ! [PERSON_NAME] [PERSON_NAME] [PERSON_N…" at bounding box center [313, 143] width 67 height 46
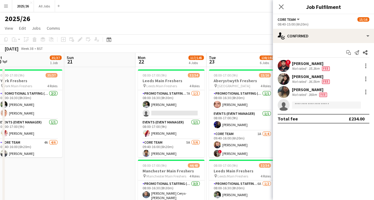
click at [284, 93] on app-user-avatar at bounding box center [283, 92] width 12 height 12
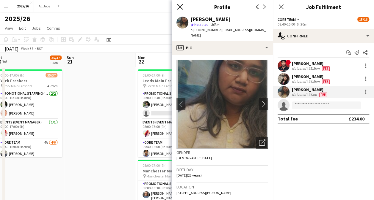
click at [178, 9] on icon at bounding box center [180, 7] width 6 height 6
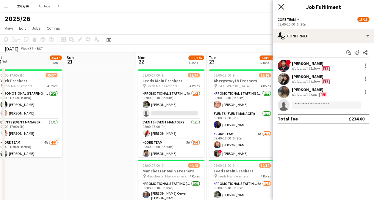
click at [282, 5] on icon at bounding box center [281, 7] width 6 height 6
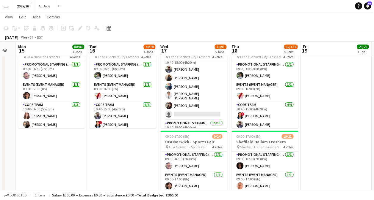
scroll to position [300, 0]
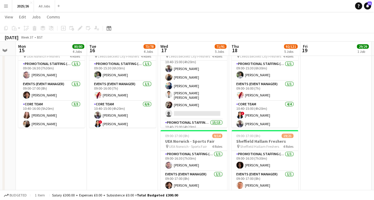
click at [227, 184] on app-date-cell "08:00-16:00 (8h) 9/12 Derby Freshers pin Derby Freshers 3 Roles Events (Event M…" at bounding box center [193, 169] width 71 height 807
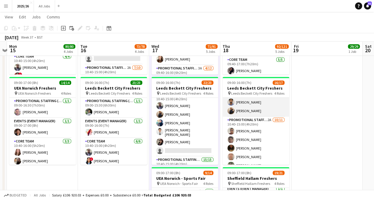
scroll to position [67, 0]
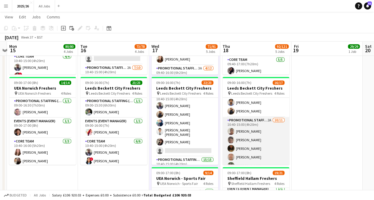
click at [264, 138] on app-card-role "Promotional Staffing (Brand Ambassadors) 2A [DATE] 10:40-15:00 (4h20m) [PERSON_…" at bounding box center [255, 170] width 67 height 106
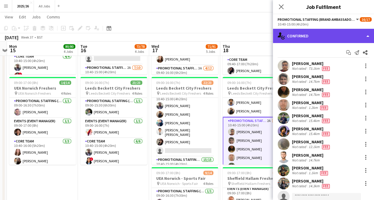
click at [330, 40] on div "single-neutral-actions-check-2 Confirmed" at bounding box center [322, 36] width 101 height 14
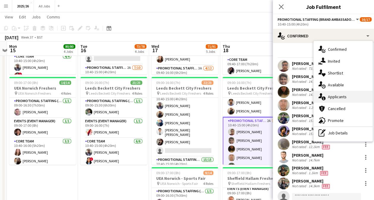
click at [344, 99] on div "single-neutral-actions-information Applicants" at bounding box center [342, 97] width 59 height 12
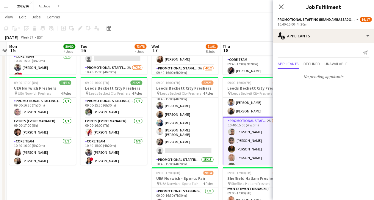
click at [277, 5] on div "Close pop-in" at bounding box center [280, 7] width 17 height 14
click at [278, 7] on app-icon "Close pop-in" at bounding box center [281, 7] width 9 height 9
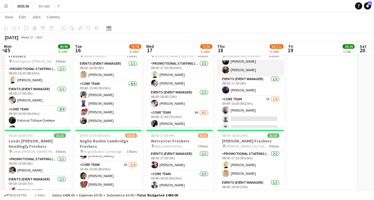
scroll to position [15, 0]
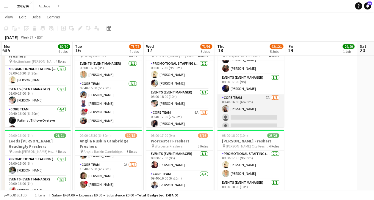
click at [250, 114] on app-card-role "Core Team 7A [DATE] 09:40-16:00 (6h20m) [PERSON_NAME] single-neutral-actions si…" at bounding box center [250, 125] width 67 height 63
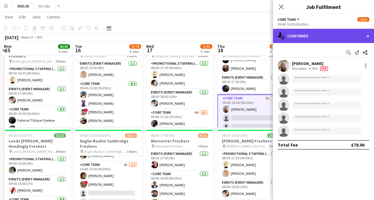
click at [330, 29] on div "single-neutral-actions-check-2 Confirmed" at bounding box center [322, 36] width 101 height 14
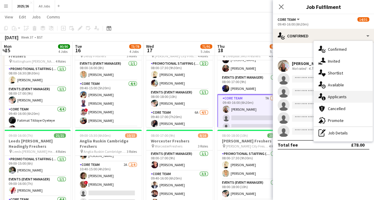
click at [335, 95] on div "single-neutral-actions-information Applicants" at bounding box center [342, 97] width 59 height 12
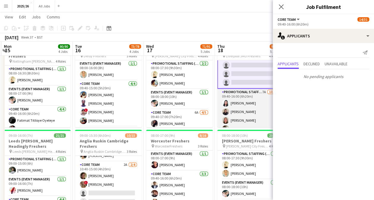
click at [254, 100] on app-card-role "Promotional Staffing (Brand Ambassadors) 7A [DATE] 09:40-16:00 (6h20m) Shayanya…" at bounding box center [250, 191] width 67 height 205
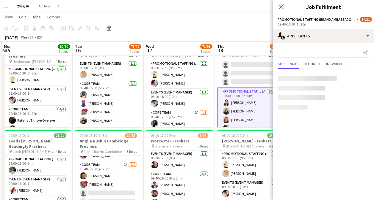
scroll to position [84, 0]
click at [282, 8] on icon at bounding box center [281, 7] width 6 height 6
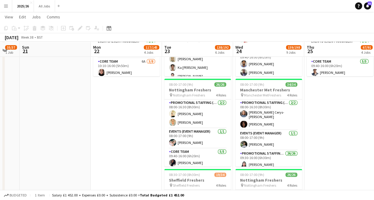
scroll to position [353, 0]
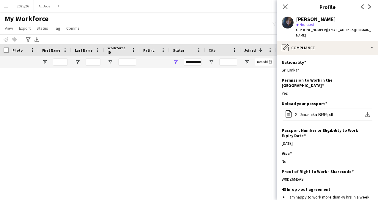
scroll to position [291, 0]
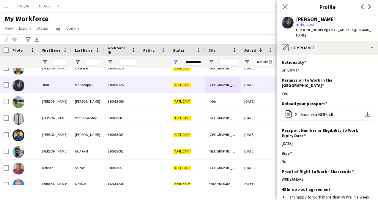
click at [285, 12] on div "Close pop-in" at bounding box center [285, 7] width 17 height 14
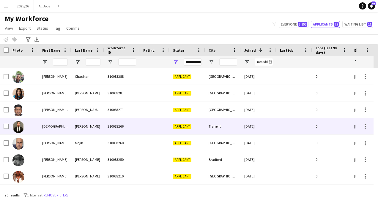
click at [87, 127] on div "Zeeshan" at bounding box center [87, 126] width 33 height 16
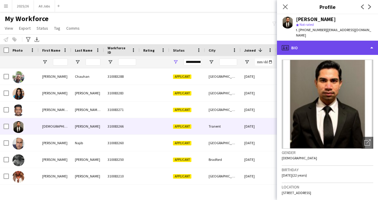
click at [360, 44] on div "profile Bio" at bounding box center [327, 48] width 101 height 14
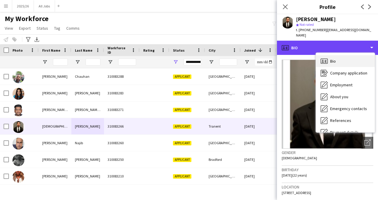
scroll to position [68, 0]
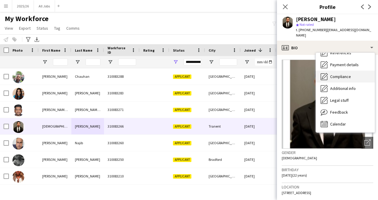
click at [344, 74] on span "Compliance" at bounding box center [340, 76] width 21 height 5
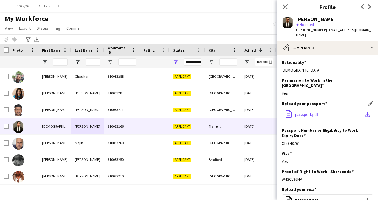
scroll to position [80, 0]
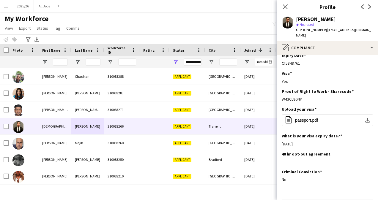
drag, startPoint x: 306, startPoint y: 88, endPoint x: 281, endPoint y: 88, distance: 25.6
click at [281, 88] on app-section-data-types "Nationality Edit this field Pakistani Permission to Work in the UK Edit this fi…" at bounding box center [327, 127] width 101 height 145
copy div "W43CL86NP"
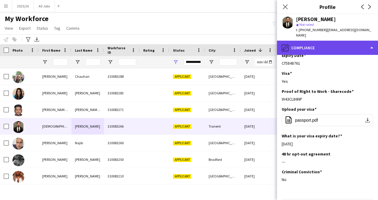
click at [359, 42] on div "pencil4 Compliance" at bounding box center [327, 48] width 101 height 14
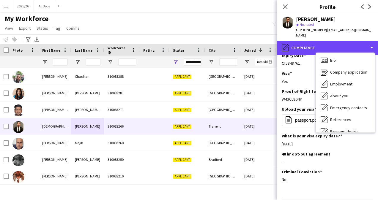
scroll to position [0, 0]
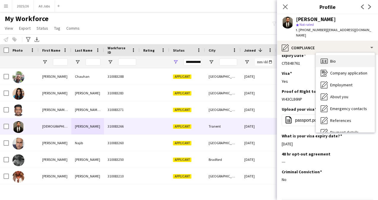
click at [339, 57] on div "Bio Bio" at bounding box center [345, 61] width 59 height 12
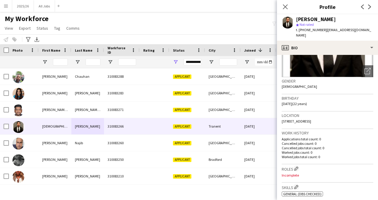
scroll to position [72, 0]
click at [295, 184] on button "Edit crew company skills" at bounding box center [296, 187] width 6 height 6
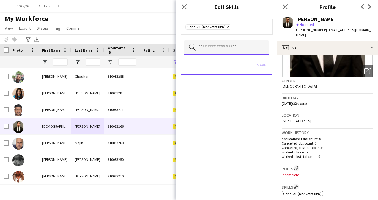
click at [224, 53] on input "text" at bounding box center [226, 47] width 84 height 15
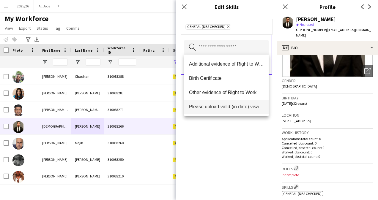
click at [226, 100] on mat-option "Please upload valid (in date) visa if applicable" at bounding box center [226, 107] width 84 height 14
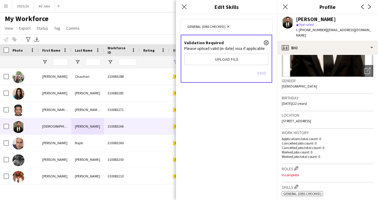
click at [265, 42] on app-icon "close" at bounding box center [266, 43] width 4 height 2
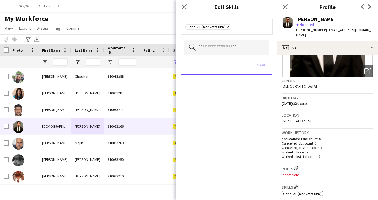
click at [245, 57] on div "Save" at bounding box center [226, 65] width 84 height 17
click at [215, 51] on input "text" at bounding box center [226, 47] width 84 height 15
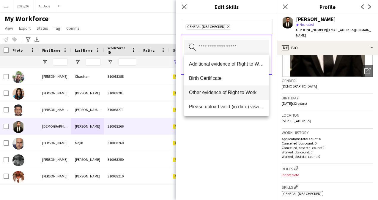
click at [230, 89] on mat-option "Other evidence of Right to Work" at bounding box center [226, 93] width 84 height 14
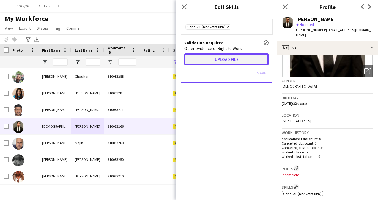
click at [240, 64] on button "Upload file" at bounding box center [226, 59] width 84 height 12
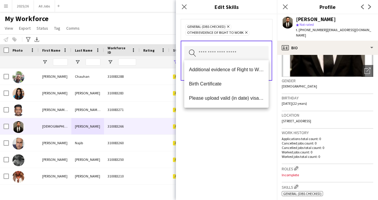
click at [227, 114] on div "General (DBS Checked) Remove Other evidence of Right to Work Remove Search by s…" at bounding box center [226, 107] width 101 height 186
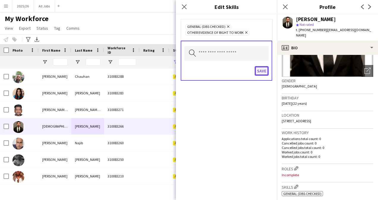
click at [260, 75] on button "Save" at bounding box center [262, 71] width 14 height 10
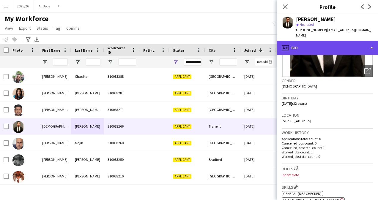
click at [338, 41] on div "profile Bio" at bounding box center [327, 48] width 101 height 14
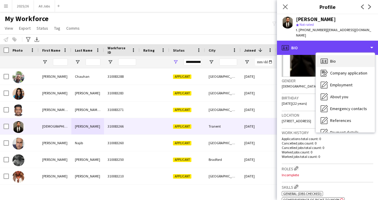
scroll to position [68, 0]
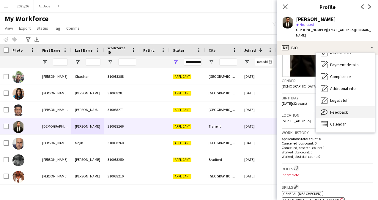
click at [342, 110] on div "Feedback Feedback" at bounding box center [345, 112] width 59 height 12
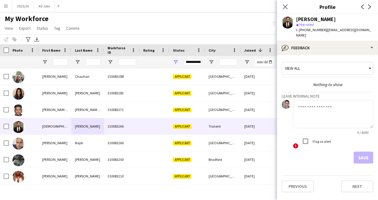
click at [312, 118] on textarea at bounding box center [333, 114] width 80 height 28
type textarea "**********"
click at [360, 152] on button "Save" at bounding box center [364, 158] width 20 height 12
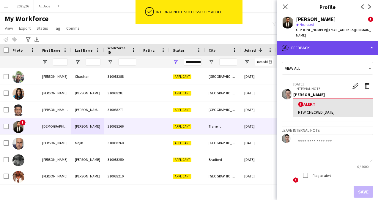
click at [329, 44] on div "bubble-pencil Feedback" at bounding box center [327, 48] width 101 height 14
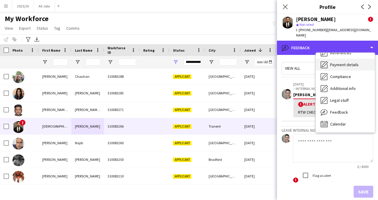
scroll to position [0, 0]
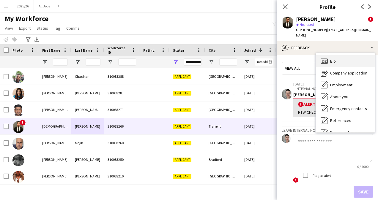
click at [335, 58] on div "Bio Bio" at bounding box center [345, 61] width 59 height 12
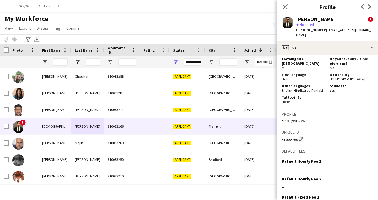
scroll to position [324, 0]
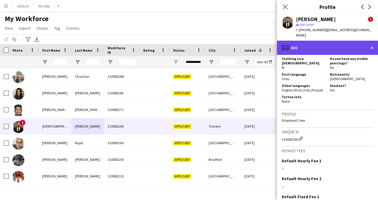
click at [336, 45] on div "profile Bio" at bounding box center [327, 48] width 101 height 14
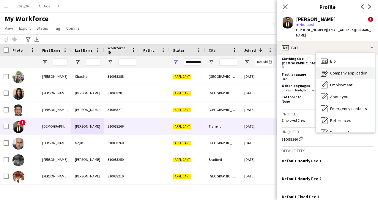
click at [344, 70] on span "Company application" at bounding box center [348, 72] width 37 height 5
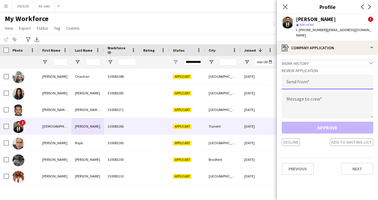
click at [318, 75] on input "email" at bounding box center [328, 82] width 92 height 15
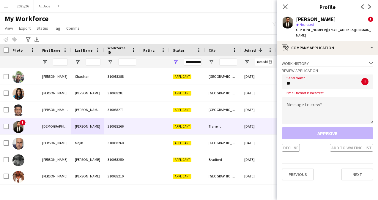
type input "*"
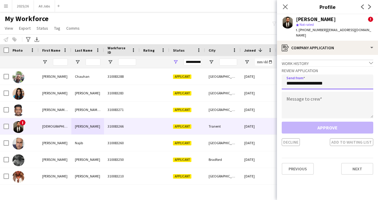
type input "**********"
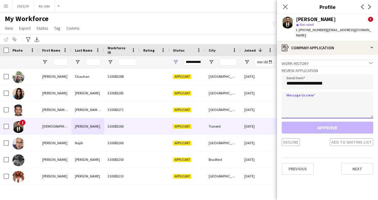
click at [310, 98] on textarea at bounding box center [328, 105] width 92 height 27
paste textarea "**********"
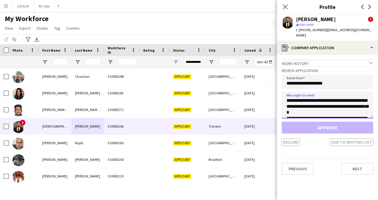
scroll to position [116, 0]
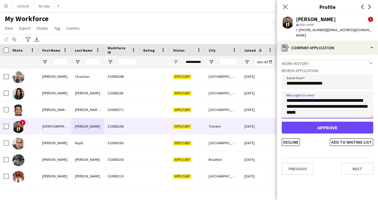
type textarea "**********"
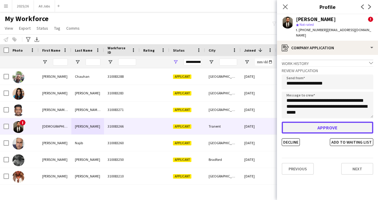
click at [328, 123] on button "Approve" at bounding box center [328, 128] width 92 height 12
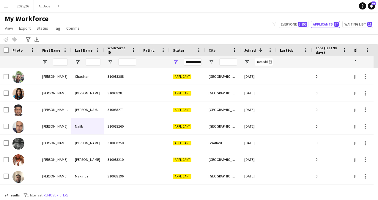
click at [70, 62] on div at bounding box center [55, 62] width 33 height 12
click at [63, 61] on input "First Name Filter Input" at bounding box center [60, 62] width 15 height 7
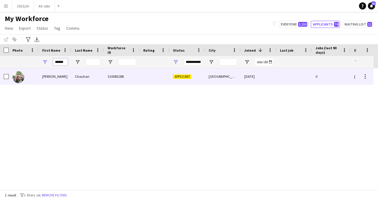
type input "******"
click at [86, 77] on div "Chauhan" at bounding box center [87, 76] width 33 height 16
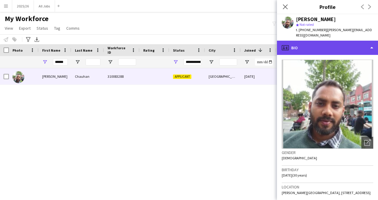
click at [340, 46] on div "profile Bio" at bounding box center [327, 48] width 101 height 14
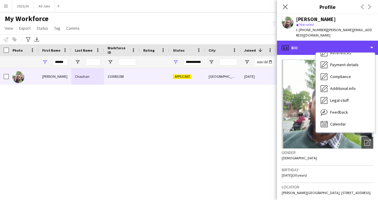
scroll to position [67, 0]
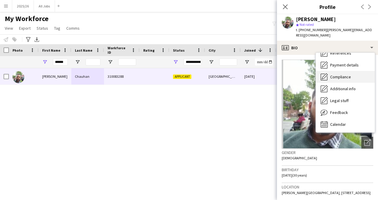
click at [339, 74] on div "Compliance Compliance" at bounding box center [345, 77] width 59 height 12
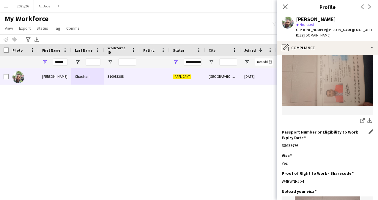
scroll to position [139, 0]
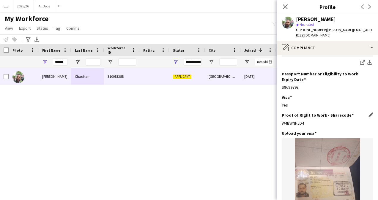
drag, startPoint x: 309, startPoint y: 111, endPoint x: 282, endPoint y: 112, distance: 26.5
click at [282, 121] on div "W4BWNH5D4" at bounding box center [328, 123] width 92 height 5
copy div "W4BWNH5D4"
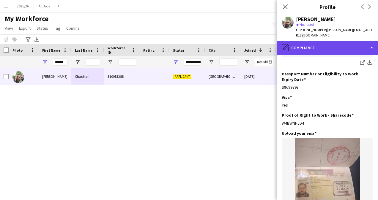
click at [319, 42] on div "pencil4 Compliance" at bounding box center [327, 48] width 101 height 14
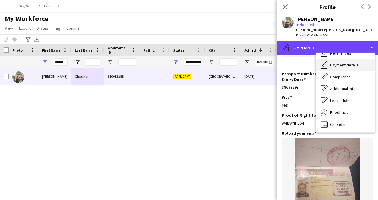
scroll to position [0, 0]
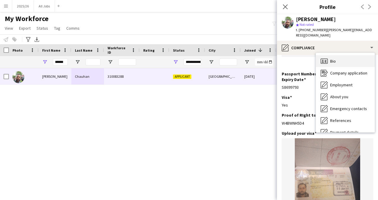
click at [330, 57] on div "Bio Bio" at bounding box center [345, 61] width 59 height 12
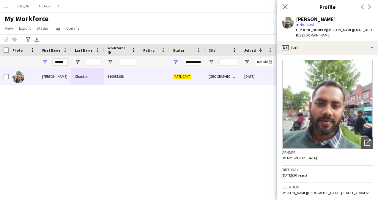
click at [63, 64] on input "******" at bounding box center [60, 62] width 15 height 7
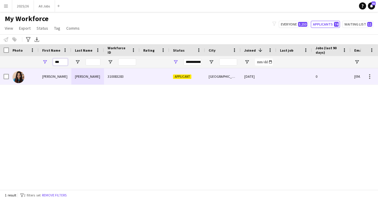
type input "***"
click at [81, 78] on div "Pemmaraju" at bounding box center [87, 76] width 33 height 16
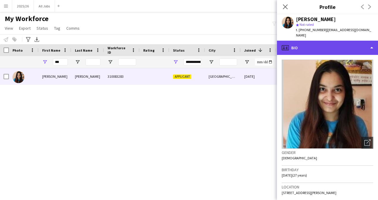
click at [323, 45] on div "profile Bio" at bounding box center [327, 48] width 101 height 14
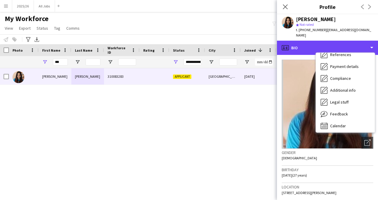
scroll to position [67, 0]
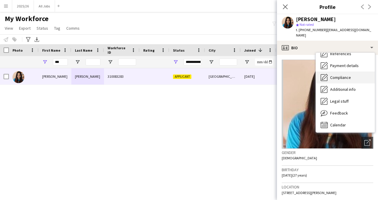
click at [341, 81] on div "Compliance Compliance" at bounding box center [345, 78] width 59 height 12
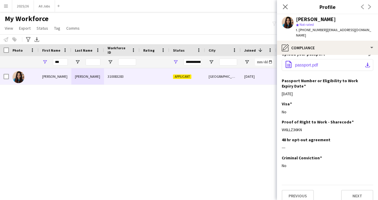
scroll to position [50, 0]
drag, startPoint x: 302, startPoint y: 124, endPoint x: 277, endPoint y: 124, distance: 25.6
click at [277, 124] on app-section-data-types "Nationality Edit this field Indian Permission to Work in the UK Edit this field…" at bounding box center [327, 127] width 101 height 145
copy div "W6LLZ36KN"
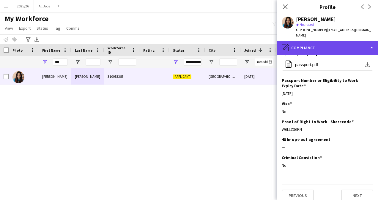
click at [333, 46] on div "pencil4 Compliance" at bounding box center [327, 48] width 101 height 14
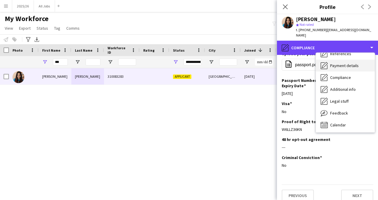
scroll to position [0, 0]
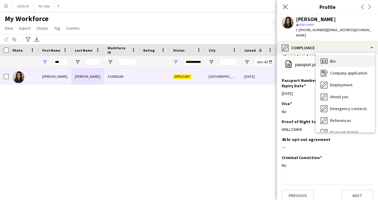
click at [335, 63] on span "Bio" at bounding box center [333, 61] width 6 height 5
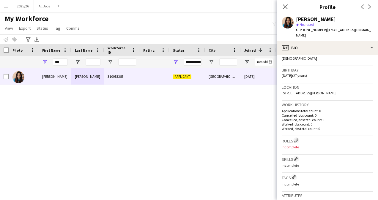
scroll to position [100, 0]
click at [297, 161] on app-icon "Edit crew company skills" at bounding box center [296, 159] width 4 height 4
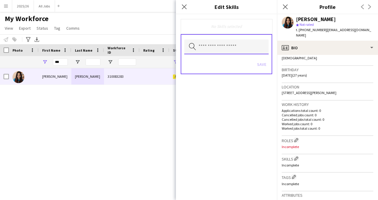
click at [233, 51] on input "text" at bounding box center [226, 47] width 84 height 15
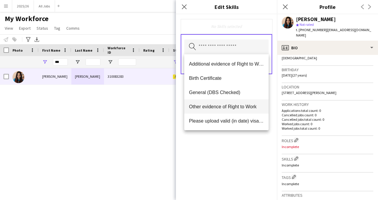
click at [223, 102] on mat-option "Other evidence of Right to Work" at bounding box center [226, 107] width 84 height 14
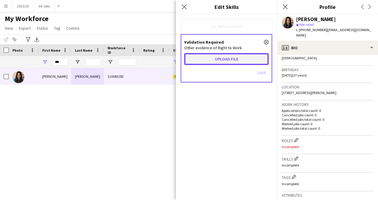
click at [219, 63] on button "Upload file" at bounding box center [226, 59] width 84 height 12
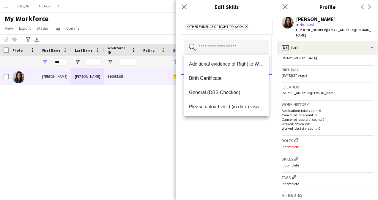
click at [235, 124] on div "Other evidence of Right to Work Remove Search by skill name Save" at bounding box center [226, 107] width 101 height 186
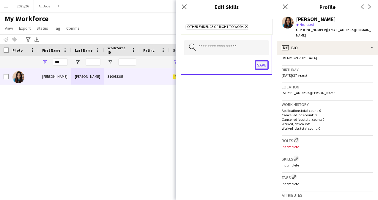
click at [263, 67] on button "Save" at bounding box center [262, 65] width 14 height 10
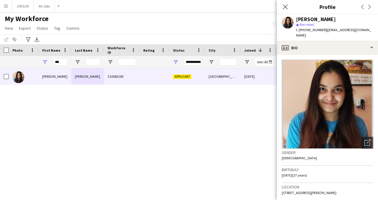
scroll to position [0, 0]
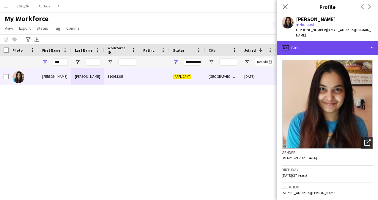
click at [343, 45] on div "profile Bio" at bounding box center [327, 48] width 101 height 14
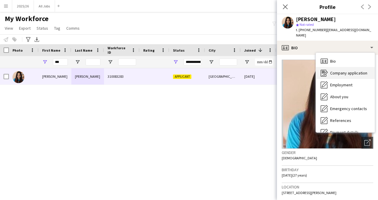
click at [339, 71] on span "Company application" at bounding box center [348, 72] width 37 height 5
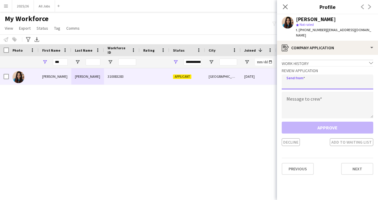
click at [316, 80] on input "email" at bounding box center [328, 82] width 92 height 15
type input "**********"
click at [279, 97] on app-crew-profile-application "**********" at bounding box center [327, 127] width 101 height 145
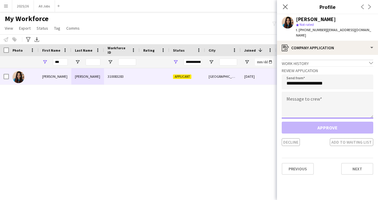
click at [311, 107] on textarea at bounding box center [328, 105] width 92 height 27
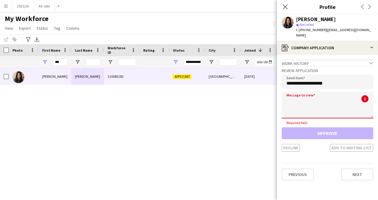
paste textarea "**********"
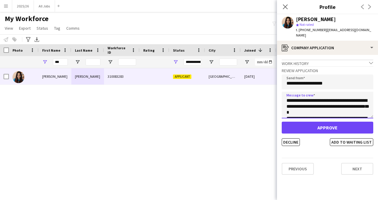
scroll to position [116, 0]
type textarea "**********"
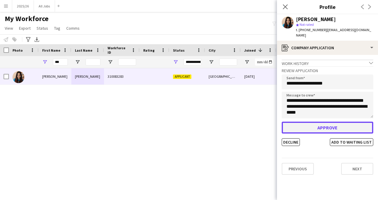
click at [337, 129] on button "Approve" at bounding box center [328, 128] width 92 height 12
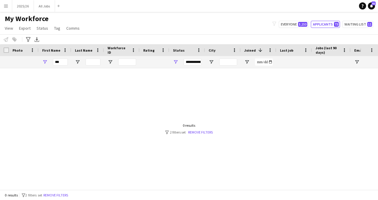
click at [5, 9] on button "Menu" at bounding box center [6, 6] width 12 height 12
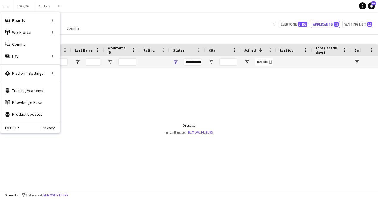
click at [217, 23] on div "My Workforce View Views Default view New view Update view Delete view Edit name…" at bounding box center [189, 24] width 378 height 20
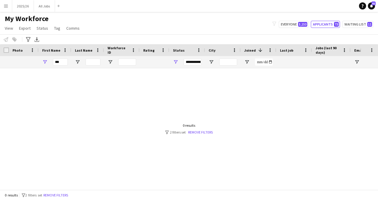
click at [329, 29] on div "My Workforce View Views Default view New view Update view Delete view Edit name…" at bounding box center [189, 24] width 378 height 20
click at [334, 24] on button "Applicants 73" at bounding box center [325, 24] width 29 height 7
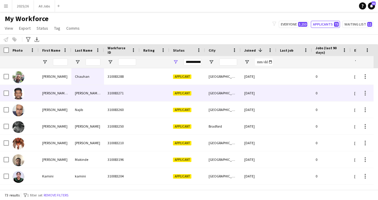
click at [182, 100] on div "Applicant" at bounding box center [187, 93] width 36 height 16
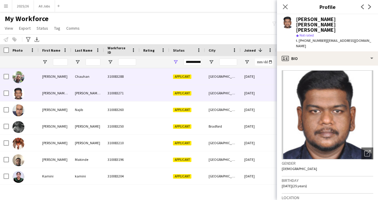
click at [169, 75] on div "Applicant" at bounding box center [187, 76] width 36 height 16
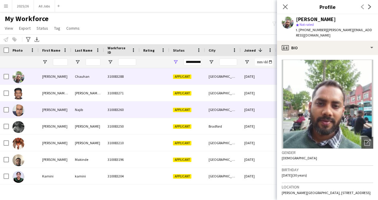
click at [166, 108] on div at bounding box center [155, 110] width 30 height 16
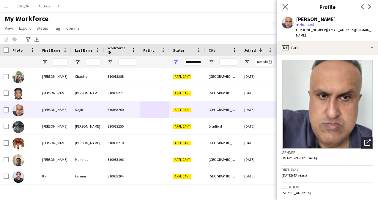
click at [282, 10] on app-icon "Close pop-in" at bounding box center [285, 7] width 9 height 9
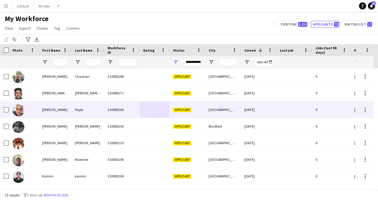
click at [238, 106] on div "Coventry" at bounding box center [223, 110] width 36 height 16
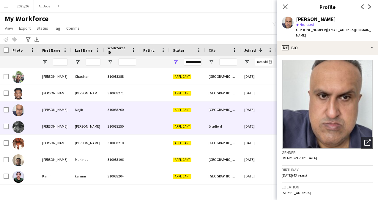
click at [217, 123] on div "Bradford" at bounding box center [223, 126] width 36 height 16
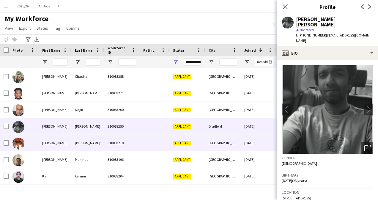
click at [213, 143] on div "London" at bounding box center [223, 143] width 36 height 16
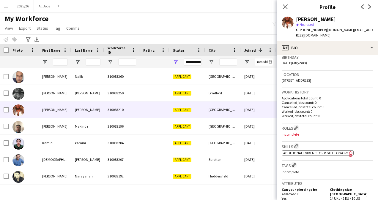
scroll to position [114, 0]
click at [310, 155] on span "Additional evidence of Right to Work" at bounding box center [315, 152] width 65 height 4
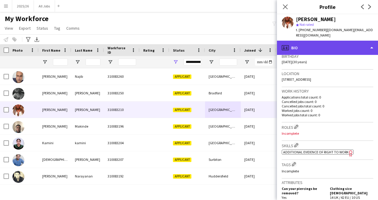
click at [323, 49] on div "profile Bio" at bounding box center [327, 48] width 101 height 14
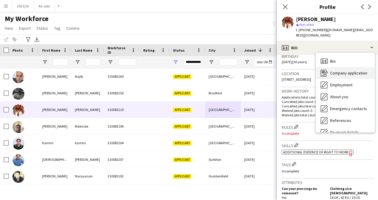
click at [340, 76] on div "Company application Company application" at bounding box center [345, 73] width 59 height 12
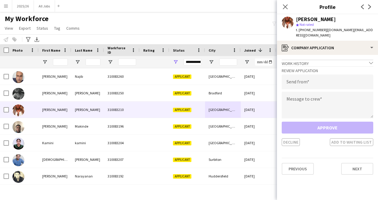
click at [327, 70] on h3 "Review Application" at bounding box center [328, 70] width 92 height 5
click at [315, 105] on textarea at bounding box center [328, 105] width 92 height 27
paste textarea "**********"
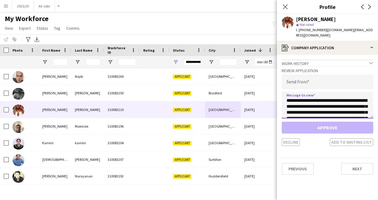
scroll to position [21, 0]
type textarea "**********"
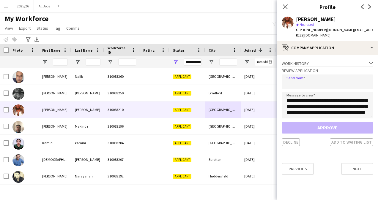
click at [308, 80] on input "email" at bounding box center [328, 82] width 92 height 15
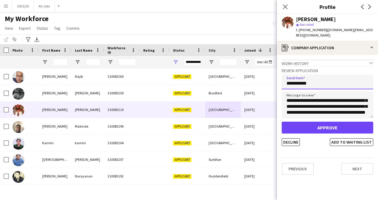
type input "**********"
click at [329, 115] on textarea "**********" at bounding box center [328, 105] width 92 height 27
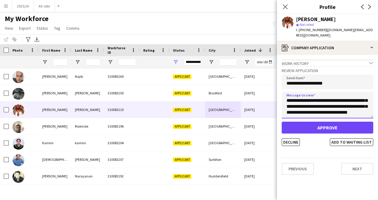
scroll to position [27, 0]
type textarea "**********"
click at [361, 143] on button "Add to waiting list" at bounding box center [351, 142] width 43 height 8
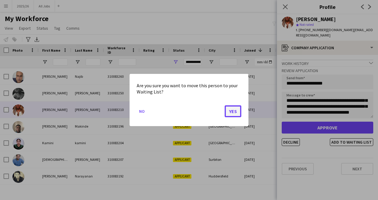
click at [237, 110] on button "Yes" at bounding box center [233, 111] width 17 height 12
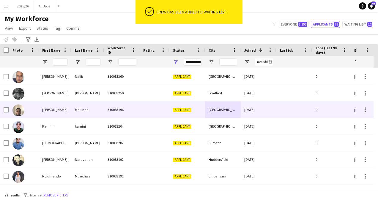
click at [198, 114] on div "Applicant" at bounding box center [187, 110] width 36 height 16
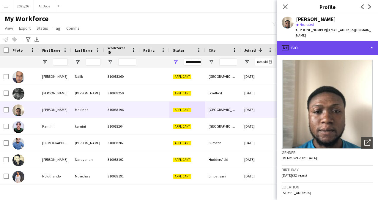
click at [345, 41] on div "profile Bio" at bounding box center [327, 48] width 101 height 14
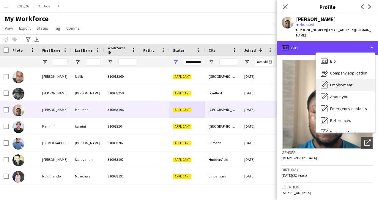
scroll to position [68, 0]
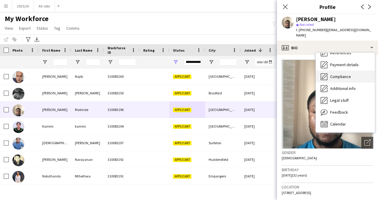
click at [346, 74] on span "Compliance" at bounding box center [340, 76] width 21 height 5
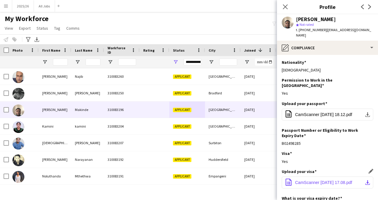
scroll to position [0, 0]
click at [321, 55] on app-section-data-types "Nationality Edit this field Nigerian Permission to Work in the UK Edit this fie…" at bounding box center [327, 127] width 101 height 145
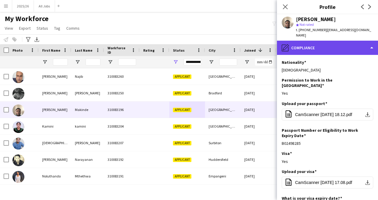
click at [330, 47] on div "pencil4 Compliance" at bounding box center [327, 48] width 101 height 14
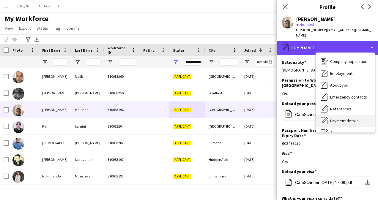
scroll to position [12, 0]
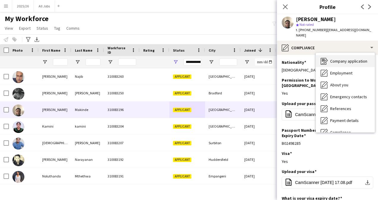
click at [344, 59] on span "Company application" at bounding box center [348, 61] width 37 height 5
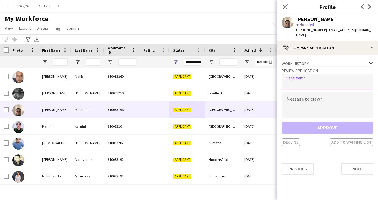
click at [313, 77] on input "email" at bounding box center [328, 82] width 92 height 15
type input "**********"
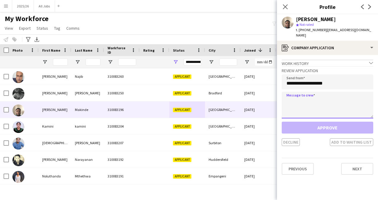
paste textarea "**********"
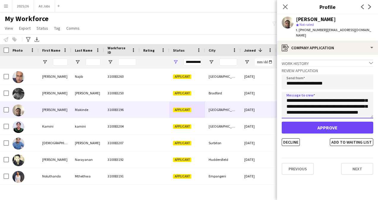
scroll to position [15, 0]
type textarea "**********"
click at [350, 138] on button "Add to waiting list" at bounding box center [351, 142] width 43 height 8
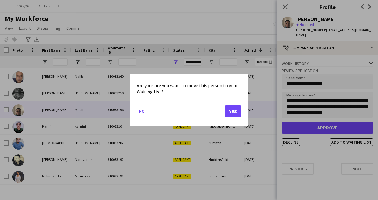
click at [227, 119] on mat-dialog-actions "No Yes" at bounding box center [189, 113] width 105 height 25
click at [229, 117] on mat-dialog-actions "No Yes" at bounding box center [189, 113] width 105 height 25
click at [234, 108] on button "Yes" at bounding box center [233, 111] width 17 height 12
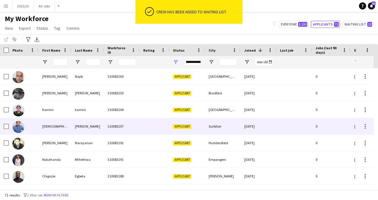
click at [244, 129] on div "04-08-2025" at bounding box center [259, 126] width 36 height 16
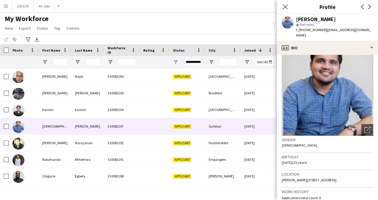
scroll to position [14, 0]
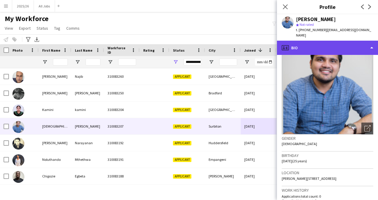
click at [351, 41] on div "profile Bio" at bounding box center [327, 48] width 101 height 14
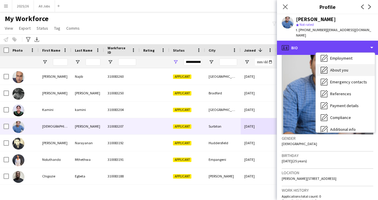
scroll to position [29, 0]
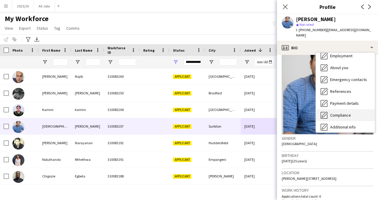
click at [343, 114] on div "Compliance Compliance" at bounding box center [345, 115] width 59 height 12
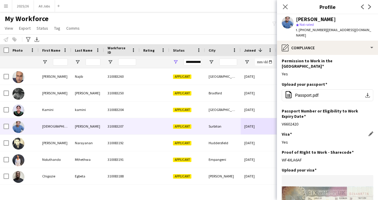
scroll to position [23, 0]
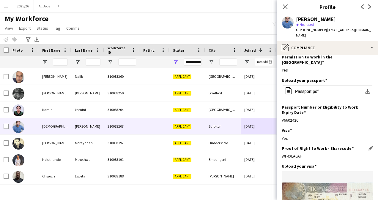
drag, startPoint x: 305, startPoint y: 144, endPoint x: 283, endPoint y: 144, distance: 22.0
click at [283, 154] on div "WF4XLA6AF" at bounding box center [328, 156] width 92 height 5
copy div "WF4XLA6AF"
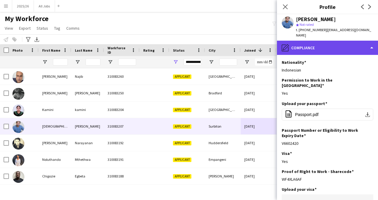
click at [339, 46] on div "pencil4 Compliance" at bounding box center [327, 48] width 101 height 14
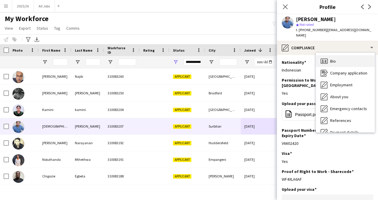
click at [348, 55] on div "Bio Bio" at bounding box center [345, 61] width 59 height 12
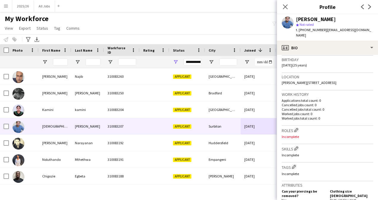
scroll to position [111, 0]
click at [297, 146] on app-icon "Edit crew company skills" at bounding box center [296, 148] width 4 height 4
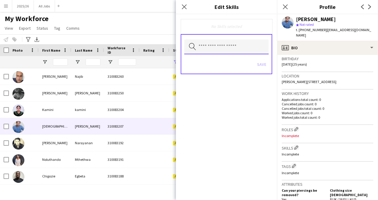
click at [219, 50] on input "text" at bounding box center [226, 47] width 84 height 15
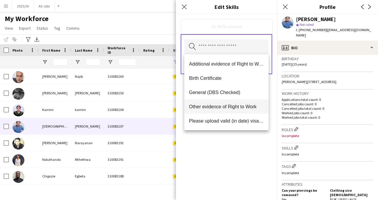
click at [213, 111] on mat-option "Other evidence of Right to Work" at bounding box center [226, 107] width 84 height 14
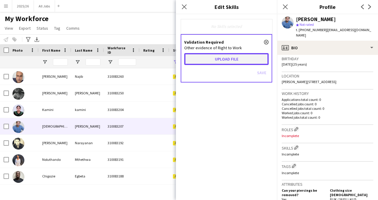
click at [226, 63] on button "Upload file" at bounding box center [226, 59] width 84 height 12
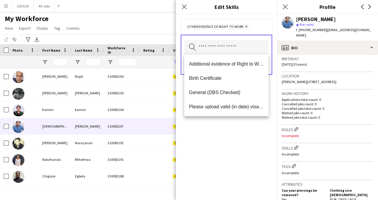
click at [240, 126] on div "Other evidence of Right to Work Remove Search by skill name Save" at bounding box center [226, 107] width 101 height 186
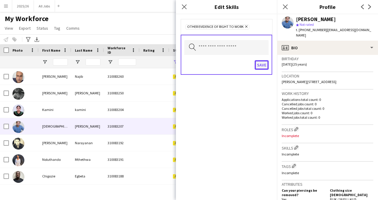
click at [261, 66] on button "Save" at bounding box center [262, 65] width 14 height 10
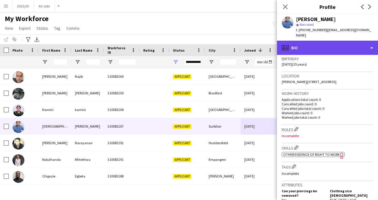
click at [337, 41] on div "profile Bio" at bounding box center [327, 48] width 101 height 14
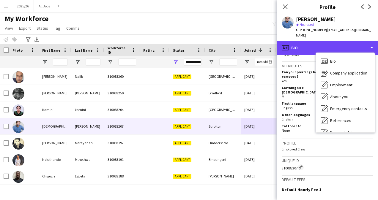
scroll to position [230, 0]
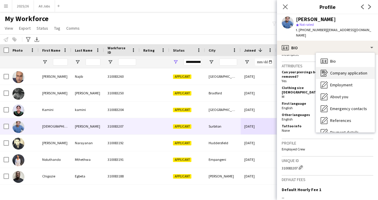
click at [351, 71] on div "Company application Company application" at bounding box center [345, 73] width 59 height 12
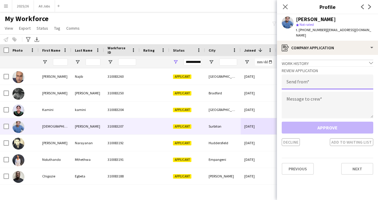
click at [328, 75] on input "email" at bounding box center [328, 82] width 92 height 15
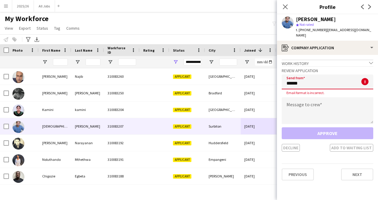
type input "**********"
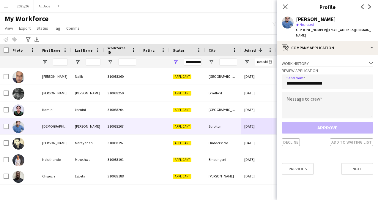
click at [252, 13] on main "My Workforce View Views Default view New view Update view Delete view Edit name…" at bounding box center [189, 102] width 378 height 180
click at [323, 99] on textarea at bounding box center [328, 105] width 92 height 27
paste textarea "**********"
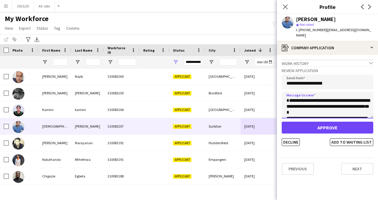
scroll to position [122, 0]
type textarea "**********"
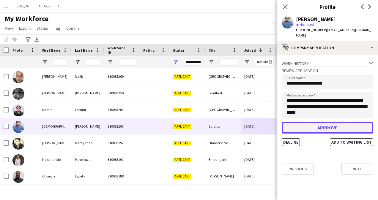
click at [318, 128] on button "Approve" at bounding box center [328, 128] width 92 height 12
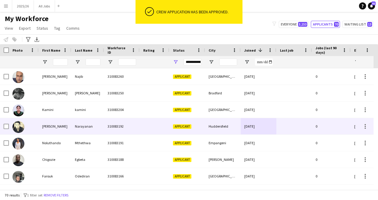
click at [205, 125] on div "Applicant" at bounding box center [187, 126] width 36 height 16
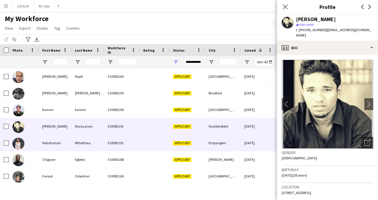
click at [207, 139] on div "Empangeni" at bounding box center [223, 143] width 36 height 16
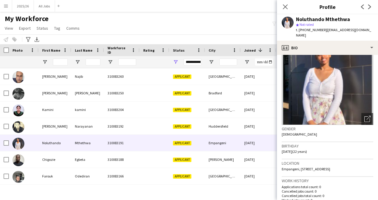
scroll to position [24, 0]
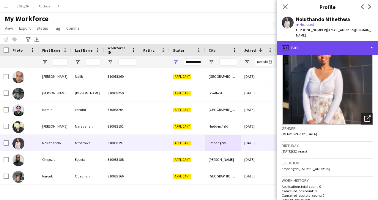
click at [325, 45] on div "profile Bio" at bounding box center [327, 48] width 101 height 14
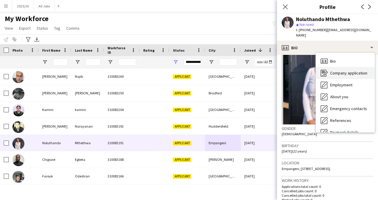
click at [340, 70] on span "Company application" at bounding box center [348, 72] width 37 height 5
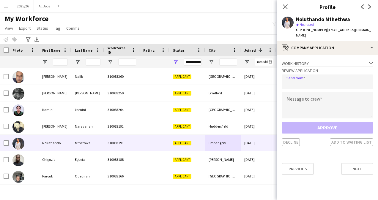
click at [322, 78] on input "email" at bounding box center [328, 82] width 92 height 15
type input "**********"
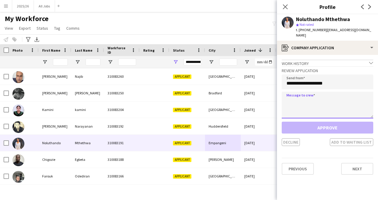
paste textarea "**********"
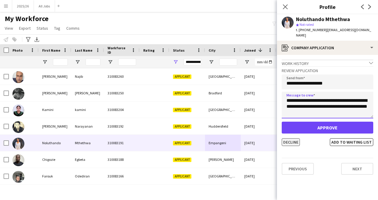
type textarea "**********"
click at [291, 138] on button "Decline" at bounding box center [291, 142] width 18 height 8
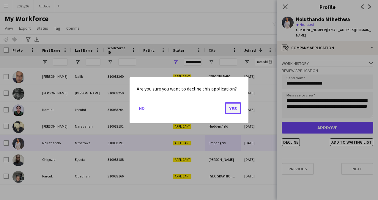
click at [232, 105] on button "Yes" at bounding box center [233, 108] width 17 height 12
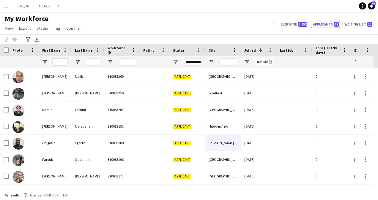
click at [58, 65] on input "First Name Filter Input" at bounding box center [60, 62] width 15 height 7
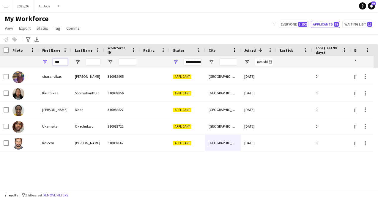
scroll to position [0, 0]
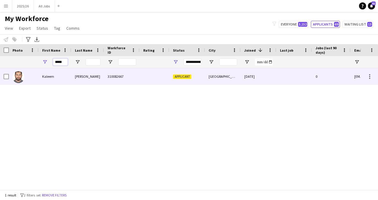
type input "*****"
click at [71, 82] on div "Kaleem" at bounding box center [55, 76] width 33 height 16
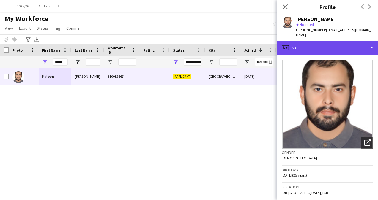
click at [321, 47] on div "profile Bio" at bounding box center [327, 48] width 101 height 14
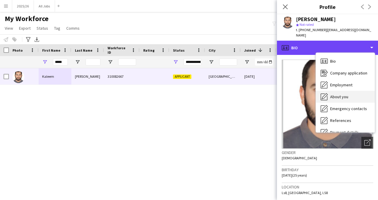
scroll to position [68, 0]
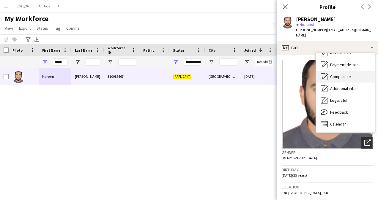
click at [344, 74] on span "Compliance" at bounding box center [340, 76] width 21 height 5
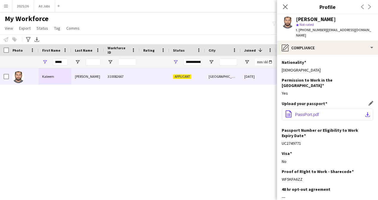
scroll to position [45, 0]
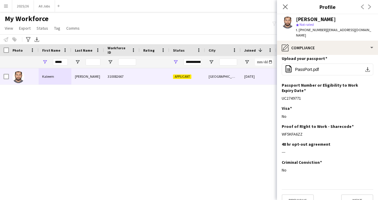
drag, startPoint x: 307, startPoint y: 123, endPoint x: 280, endPoint y: 127, distance: 27.3
click at [280, 127] on app-section-data-types "Nationality Edit this field Pakistani Permission to Work in the UK Edit this fi…" at bounding box center [327, 127] width 101 height 145
copy div "WF5KFA6ZZ"
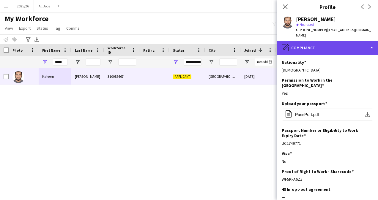
click at [330, 46] on div "pencil4 Compliance" at bounding box center [327, 48] width 101 height 14
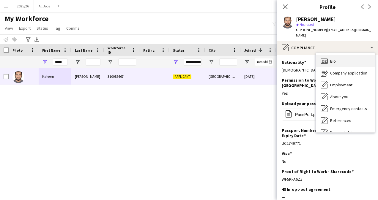
click at [341, 58] on div "Bio Bio" at bounding box center [345, 61] width 59 height 12
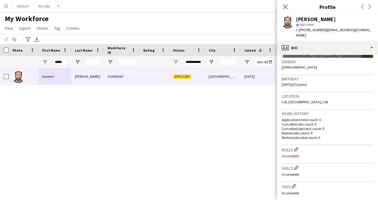
scroll to position [93, 0]
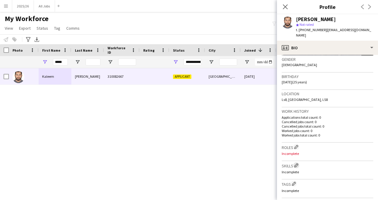
click at [298, 163] on app-icon "Edit crew company skills" at bounding box center [296, 165] width 4 height 4
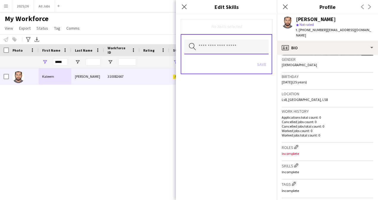
click at [236, 48] on input "text" at bounding box center [226, 47] width 84 height 15
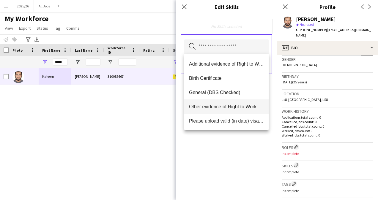
click at [227, 106] on span "Other evidence of Right to Work" at bounding box center [226, 107] width 75 height 6
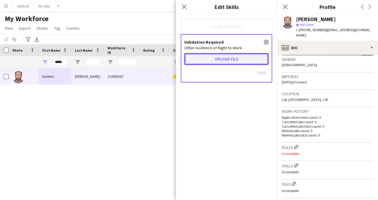
click at [244, 59] on button "Upload file" at bounding box center [226, 59] width 84 height 12
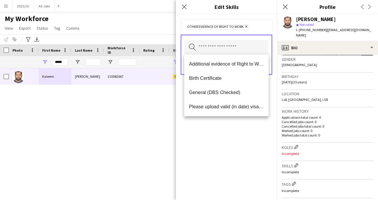
click at [249, 121] on div "Other evidence of Right to Work Remove Search by skill name Save" at bounding box center [226, 107] width 101 height 186
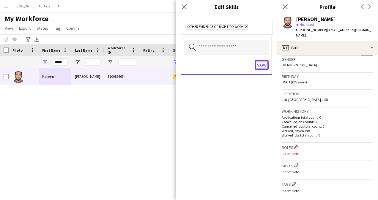
click at [261, 67] on button "Save" at bounding box center [262, 65] width 14 height 10
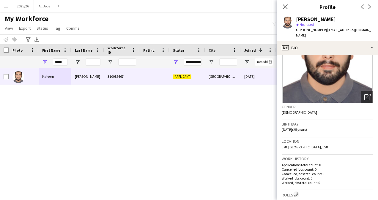
scroll to position [0, 0]
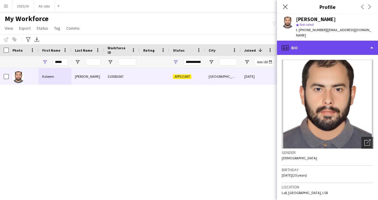
click at [352, 43] on div "profile Bio" at bounding box center [327, 48] width 101 height 14
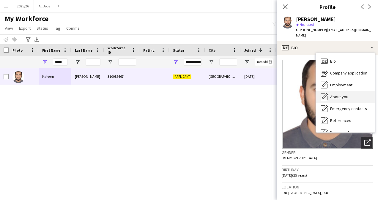
click at [346, 94] on span "About you" at bounding box center [339, 96] width 18 height 5
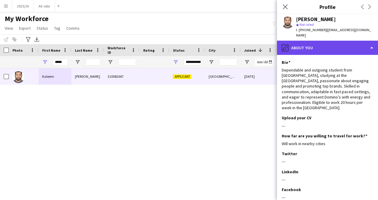
click at [349, 48] on div "pencil4 About you" at bounding box center [327, 48] width 101 height 14
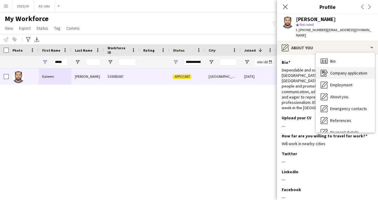
click at [353, 70] on span "Company application" at bounding box center [348, 72] width 37 height 5
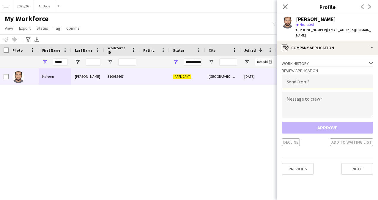
click at [336, 75] on input "email" at bounding box center [328, 82] width 92 height 15
type input "**********"
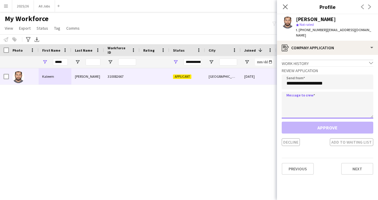
click at [310, 102] on textarea at bounding box center [328, 105] width 92 height 27
paste textarea "**********"
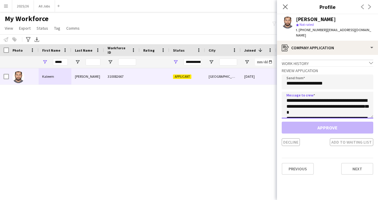
scroll to position [122, 0]
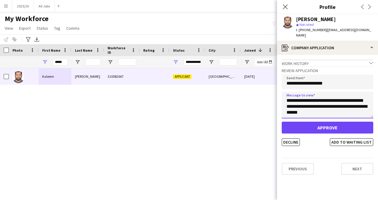
type textarea "**********"
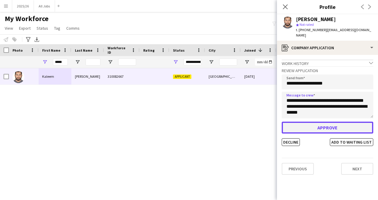
click at [330, 124] on button "Approve" at bounding box center [328, 128] width 92 height 12
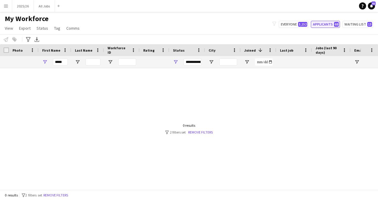
click at [331, 25] on button "Applicants 68" at bounding box center [325, 24] width 29 height 7
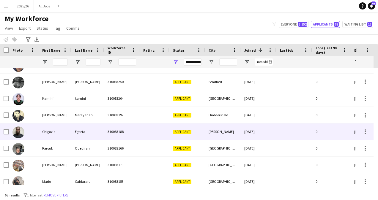
scroll to position [66, 0]
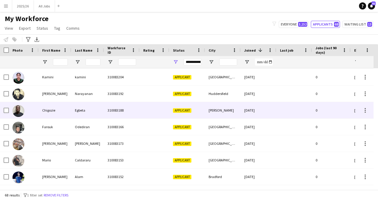
click at [185, 103] on div "Applicant" at bounding box center [187, 110] width 36 height 16
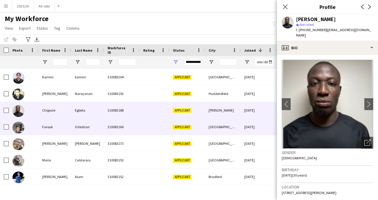
click at [221, 121] on div "Manchester" at bounding box center [223, 127] width 36 height 16
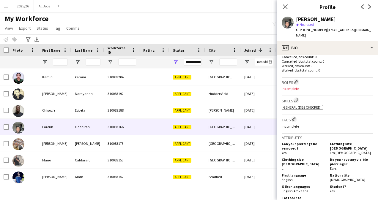
scroll to position [157, 0]
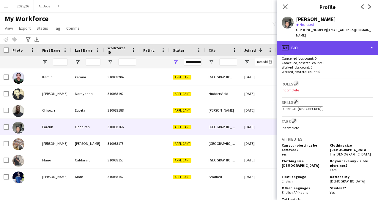
click at [327, 46] on div "profile Bio" at bounding box center [327, 48] width 101 height 14
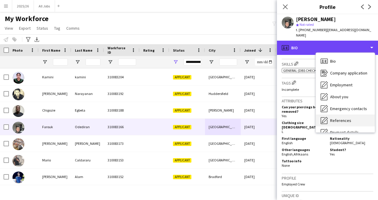
scroll to position [68, 0]
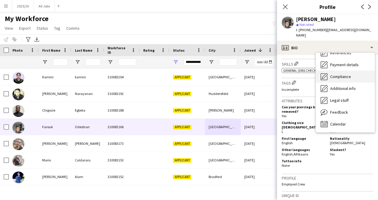
click at [345, 71] on div "Compliance Compliance" at bounding box center [345, 77] width 59 height 12
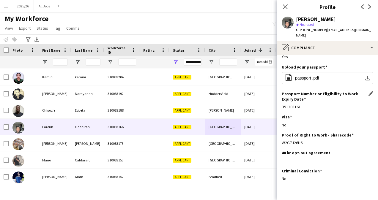
scroll to position [45, 0]
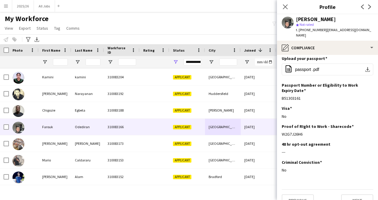
drag, startPoint x: 303, startPoint y: 124, endPoint x: 281, endPoint y: 125, distance: 22.6
click at [281, 125] on app-section-data-types "Nationality Edit this field Nigerian Permission to Work in the UK Edit this fie…" at bounding box center [327, 127] width 101 height 145
copy div "W2G7J26H6"
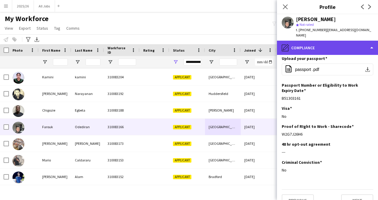
click at [342, 41] on div "pencil4 Compliance" at bounding box center [327, 48] width 101 height 14
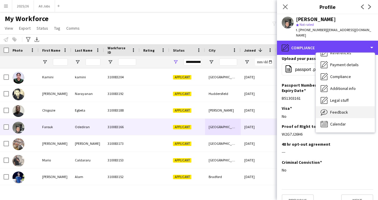
scroll to position [0, 0]
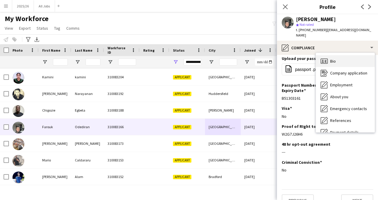
click at [343, 55] on div "Bio Bio" at bounding box center [345, 61] width 59 height 12
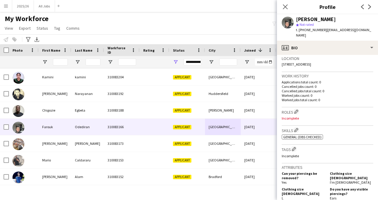
scroll to position [129, 0]
click at [296, 128] on app-icon "Edit crew company skills" at bounding box center [296, 130] width 4 height 4
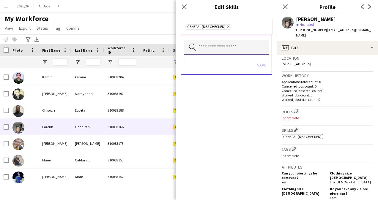
click at [232, 46] on input "text" at bounding box center [226, 47] width 84 height 15
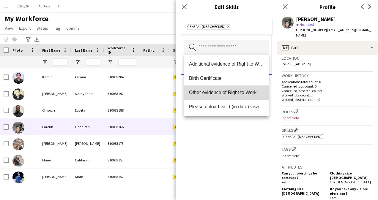
click at [227, 93] on span "Other evidence of Right to Work" at bounding box center [226, 93] width 75 height 6
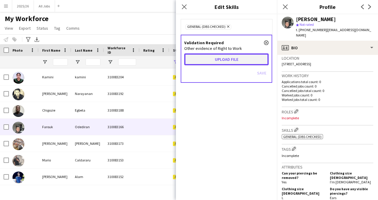
click at [202, 54] on button "Upload file" at bounding box center [226, 59] width 84 height 12
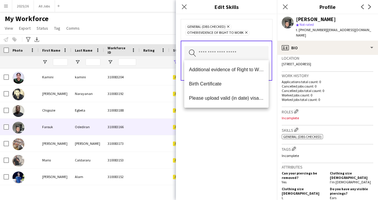
click at [233, 151] on div "General (DBS Checked) Remove Other evidence of Right to Work Remove Search by s…" at bounding box center [226, 107] width 101 height 186
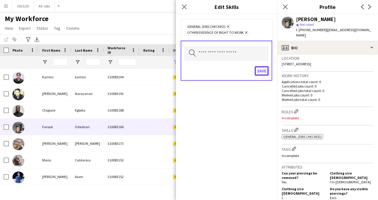
click at [265, 73] on button "Save" at bounding box center [262, 71] width 14 height 10
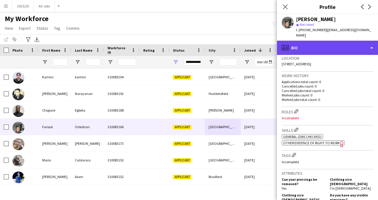
click at [325, 43] on div "profile Bio" at bounding box center [327, 48] width 101 height 14
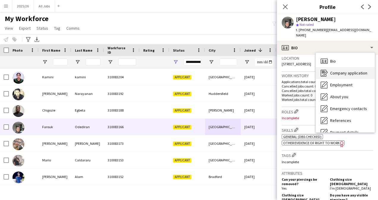
click at [346, 70] on span "Company application" at bounding box center [348, 72] width 37 height 5
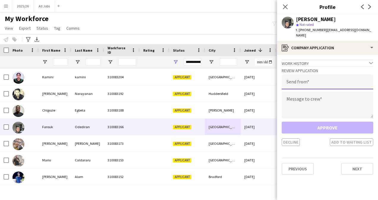
click at [330, 75] on input "email" at bounding box center [328, 82] width 92 height 15
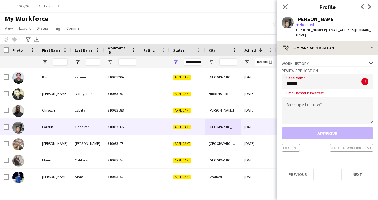
type input "******"
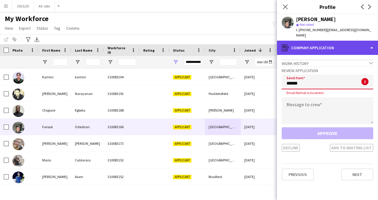
click at [327, 41] on div "register Company application" at bounding box center [327, 48] width 101 height 14
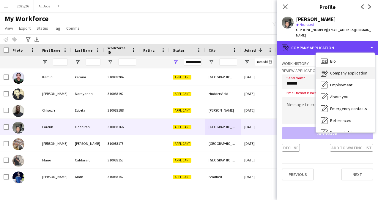
scroll to position [1, 0]
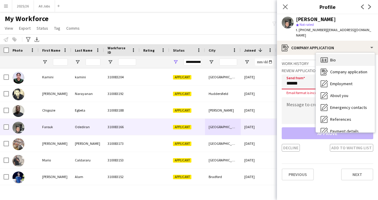
click at [338, 54] on div "Bio Bio" at bounding box center [345, 60] width 59 height 12
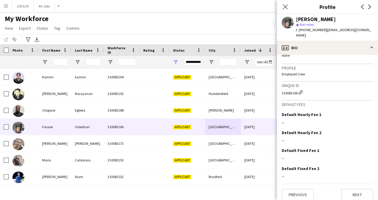
scroll to position [312, 0]
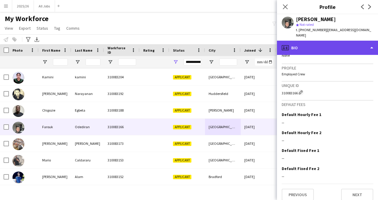
click at [325, 48] on div "profile Bio" at bounding box center [327, 48] width 101 height 14
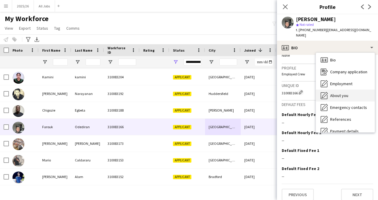
click at [343, 90] on div "About you About you" at bounding box center [345, 96] width 59 height 12
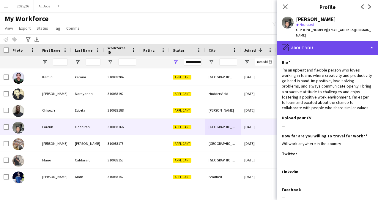
click at [330, 43] on div "pencil4 About you" at bounding box center [327, 48] width 101 height 14
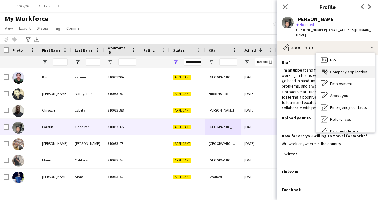
click at [329, 66] on div "Company application Company application" at bounding box center [345, 72] width 59 height 12
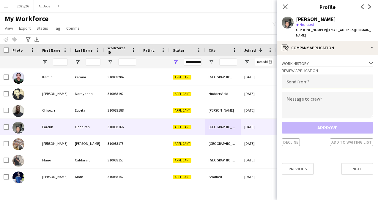
click at [314, 80] on input "email" at bounding box center [328, 82] width 92 height 15
type input "**********"
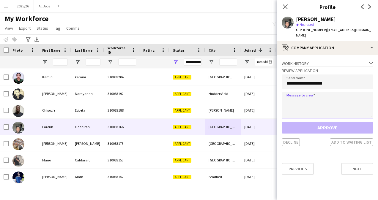
paste textarea "**********"
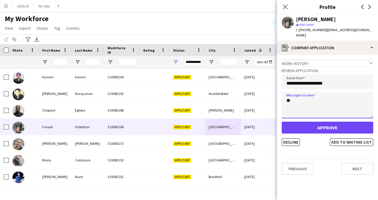
type textarea "*"
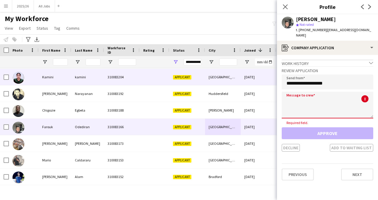
paste textarea "**********"
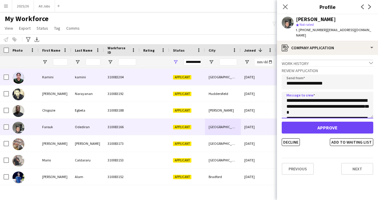
scroll to position [122, 0]
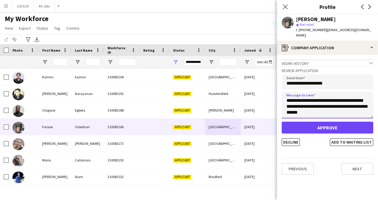
type textarea "**********"
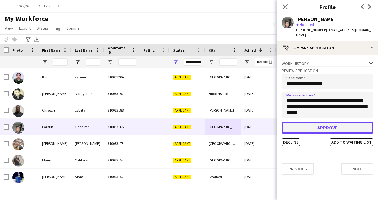
click at [343, 123] on button "Approve" at bounding box center [328, 128] width 92 height 12
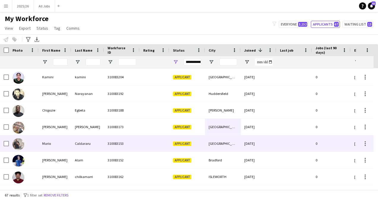
click at [230, 148] on div "London" at bounding box center [223, 143] width 36 height 16
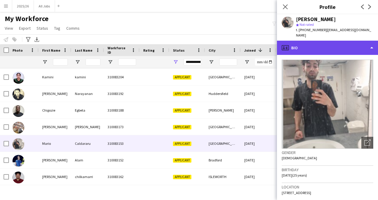
click at [354, 47] on div "profile Bio" at bounding box center [327, 48] width 101 height 14
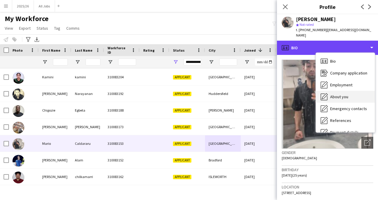
scroll to position [59, 0]
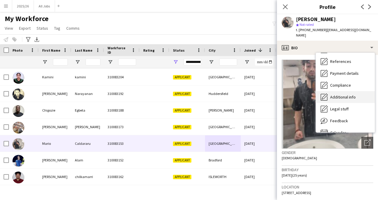
click at [347, 91] on div "Additional info Additional info" at bounding box center [345, 97] width 59 height 12
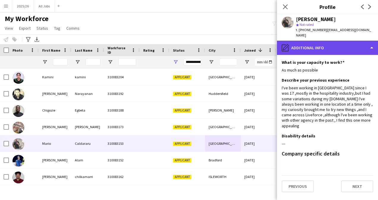
click at [341, 46] on div "pencil4 Additional info" at bounding box center [327, 48] width 101 height 14
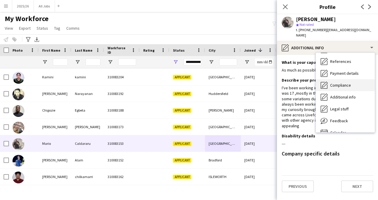
click at [344, 83] on span "Compliance" at bounding box center [340, 85] width 21 height 5
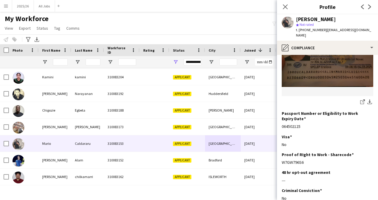
scroll to position [201, 0]
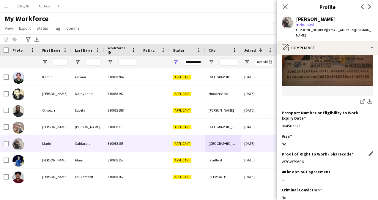
drag, startPoint x: 306, startPoint y: 157, endPoint x: 283, endPoint y: 155, distance: 23.2
click at [283, 159] on div "W7GW796S6" at bounding box center [328, 161] width 92 height 5
copy div "W7GW796S6"
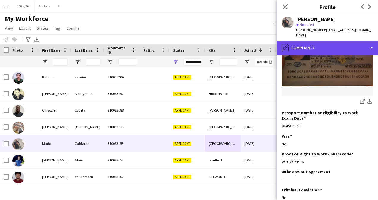
click at [323, 45] on div "pencil4 Compliance" at bounding box center [327, 48] width 101 height 14
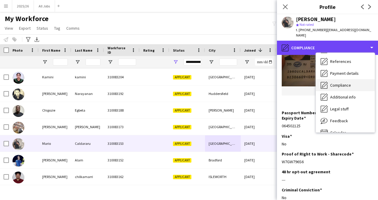
scroll to position [0, 0]
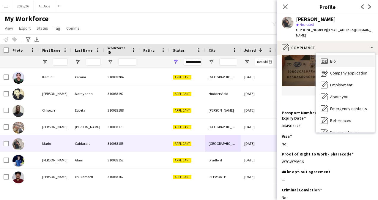
click at [344, 60] on div "Bio Bio" at bounding box center [345, 61] width 59 height 12
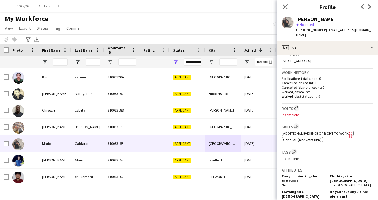
scroll to position [133, 0]
click at [297, 124] on app-icon "Edit crew company skills" at bounding box center [296, 126] width 4 height 4
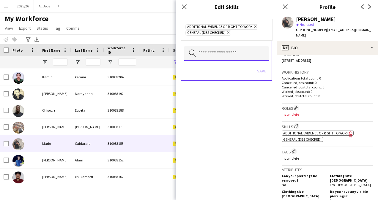
click at [225, 57] on input "text" at bounding box center [226, 53] width 84 height 15
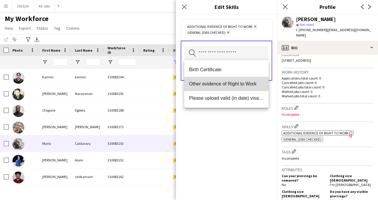
click at [240, 80] on mat-option "Other evidence of Right to Work" at bounding box center [226, 84] width 84 height 14
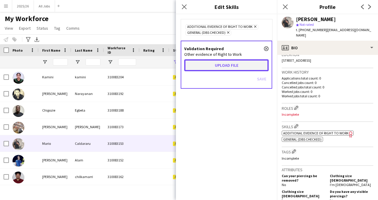
click at [207, 64] on button "Upload file" at bounding box center [226, 65] width 84 height 12
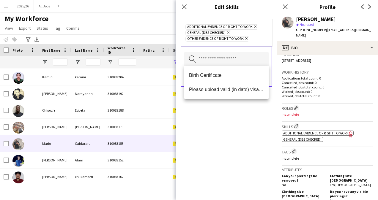
click at [243, 118] on div "Additional evidence of Right to Work Remove General (DBS Checked) Remove Other …" at bounding box center [226, 107] width 101 height 186
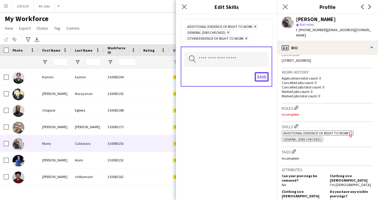
click at [260, 78] on button "Save" at bounding box center [262, 77] width 14 height 10
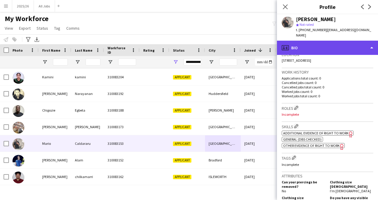
click at [346, 46] on div "profile Bio" at bounding box center [327, 48] width 101 height 14
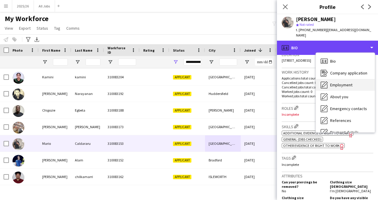
scroll to position [68, 0]
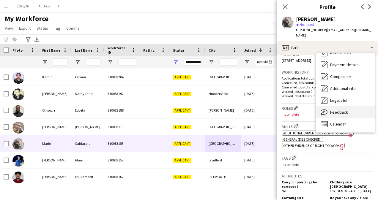
click at [341, 113] on span "Feedback" at bounding box center [339, 112] width 18 height 5
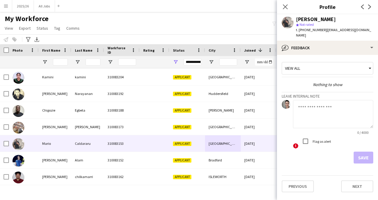
click at [313, 114] on textarea at bounding box center [333, 114] width 80 height 28
type textarea "**********"
click at [361, 160] on button "Save" at bounding box center [364, 158] width 20 height 12
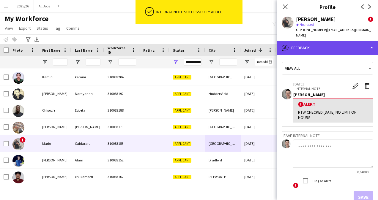
click at [322, 49] on div "bubble-pencil Feedback" at bounding box center [327, 48] width 101 height 14
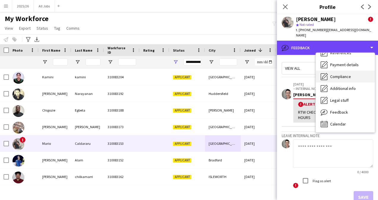
scroll to position [0, 0]
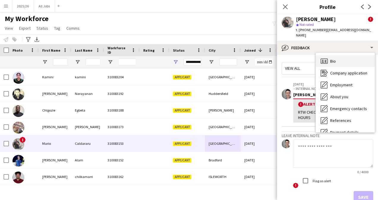
click at [335, 61] on span "Bio" at bounding box center [333, 61] width 6 height 5
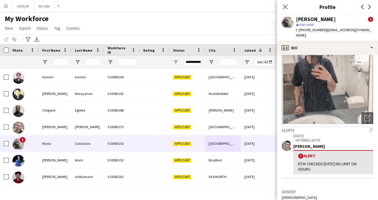
scroll to position [24, 0]
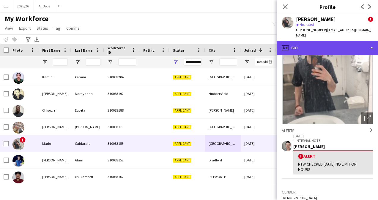
click at [342, 45] on div "profile Bio" at bounding box center [327, 48] width 101 height 14
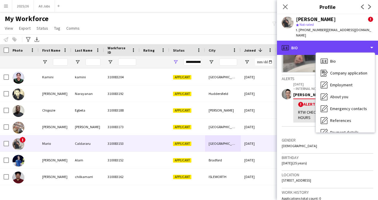
scroll to position [76, 0]
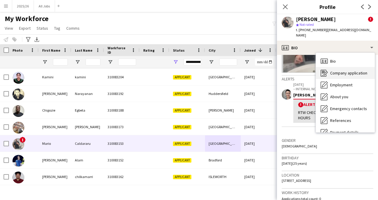
click at [346, 74] on span "Company application" at bounding box center [348, 72] width 37 height 5
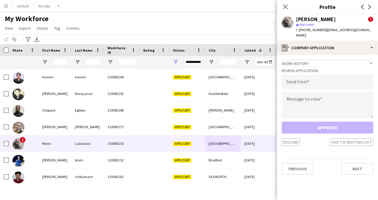
click at [283, 89] on div "Review Application Send from Message to crew Approve Decline Add to waiting list" at bounding box center [328, 106] width 92 height 80
click at [310, 78] on input "email" at bounding box center [328, 82] width 92 height 15
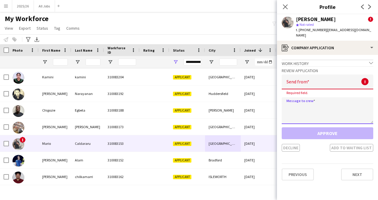
click at [337, 116] on textarea at bounding box center [328, 110] width 92 height 27
paste textarea "**********"
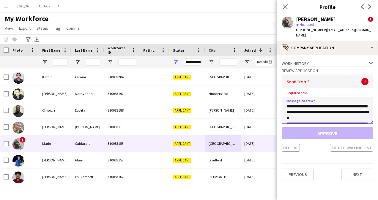
scroll to position [122, 0]
type textarea "**********"
click at [321, 83] on input "email" at bounding box center [328, 82] width 92 height 15
type input "*"
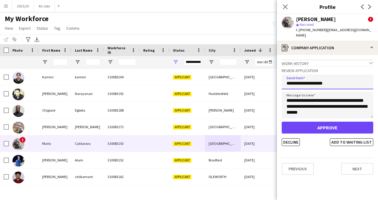
type input "**********"
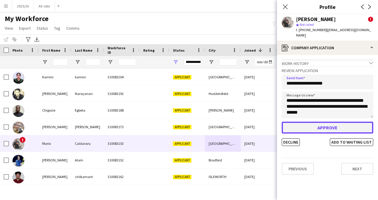
click at [333, 126] on button "Approve" at bounding box center [328, 128] width 92 height 12
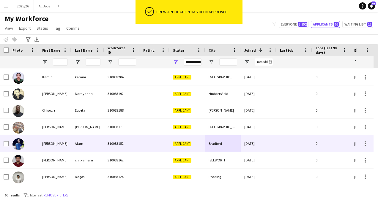
scroll to position [81, 0]
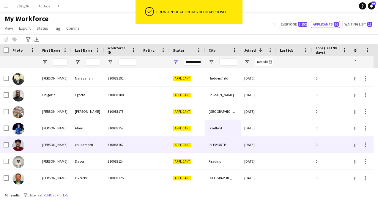
click at [162, 146] on div at bounding box center [155, 145] width 30 height 16
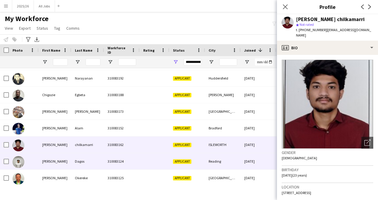
click at [166, 159] on div at bounding box center [155, 161] width 30 height 16
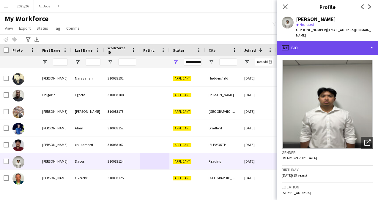
click at [335, 47] on div "profile Bio" at bounding box center [327, 48] width 101 height 14
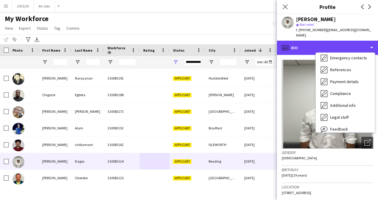
scroll to position [51, 0]
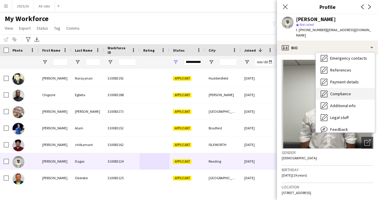
click at [345, 92] on div "Compliance Compliance" at bounding box center [345, 94] width 59 height 12
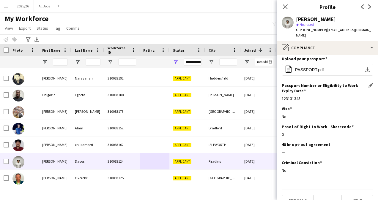
scroll to position [0, 0]
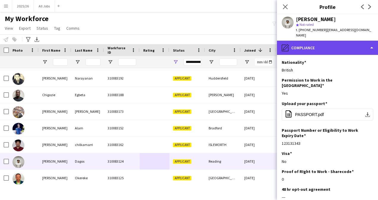
click at [322, 41] on div "pencil4 Compliance" at bounding box center [327, 48] width 101 height 14
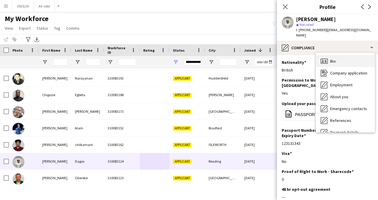
click at [335, 59] on span "Bio" at bounding box center [333, 61] width 6 height 5
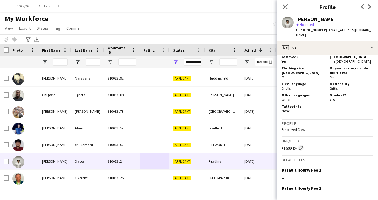
scroll to position [249, 0]
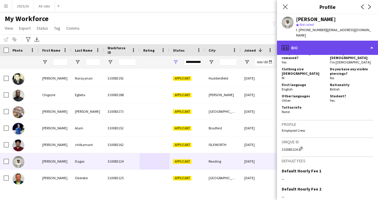
click at [325, 43] on div "profile Bio" at bounding box center [327, 48] width 101 height 14
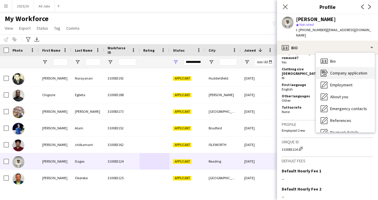
click at [345, 70] on span "Company application" at bounding box center [348, 72] width 37 height 5
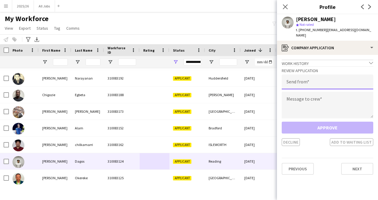
click at [323, 78] on input "email" at bounding box center [328, 82] width 92 height 15
type input "**********"
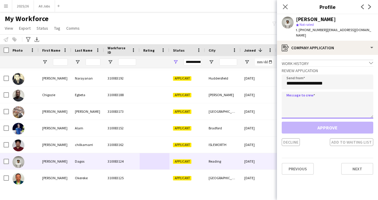
paste textarea "**********"
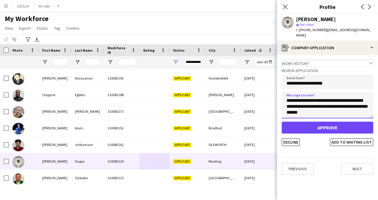
scroll to position [0, 0]
type textarea "**********"
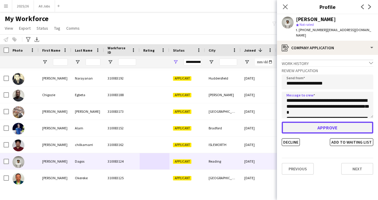
click at [324, 124] on button "Approve" at bounding box center [328, 128] width 92 height 12
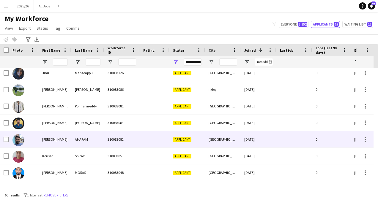
scroll to position [194, 0]
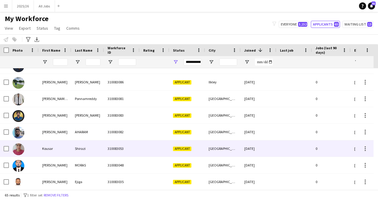
click at [227, 146] on div "Manchester" at bounding box center [223, 149] width 36 height 16
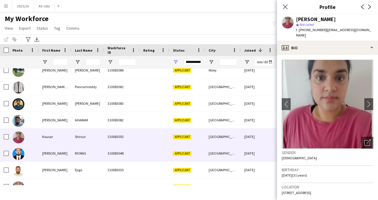
scroll to position [0, 0]
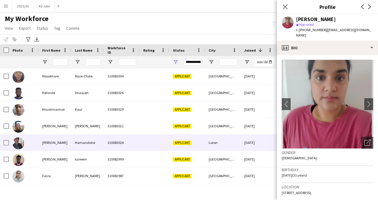
click at [247, 143] on div "08-07-2025" at bounding box center [259, 143] width 36 height 16
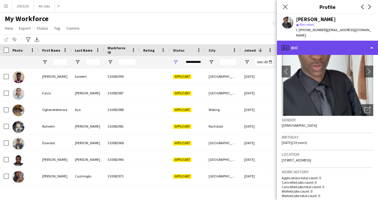
click at [331, 51] on div "profile Bio" at bounding box center [327, 48] width 101 height 14
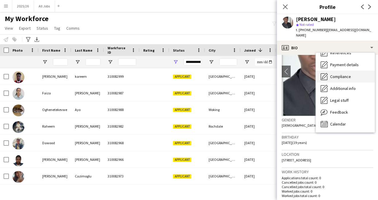
click at [341, 78] on span "Compliance" at bounding box center [340, 76] width 21 height 5
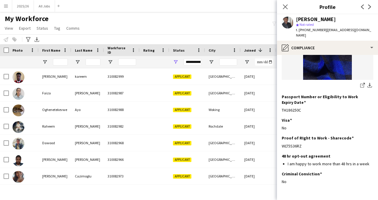
drag, startPoint x: 303, startPoint y: 141, endPoint x: 281, endPoint y: 141, distance: 21.7
click at [281, 141] on app-section-data-types "Nationality Edit this field Zimbabwean Permission to Work in the UK Edit this f…" at bounding box center [327, 127] width 101 height 145
copy div "WLT5S36RZ"
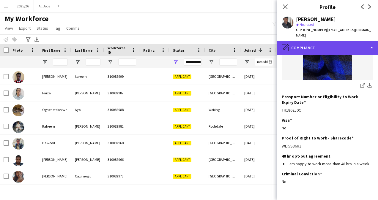
click at [335, 50] on div "pencil4 Compliance" at bounding box center [327, 48] width 101 height 14
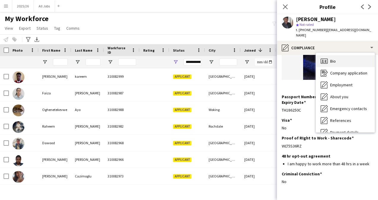
click at [341, 63] on div "Bio Bio" at bounding box center [345, 61] width 59 height 12
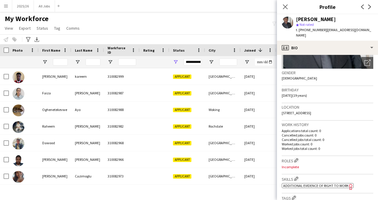
scroll to position [129, 0]
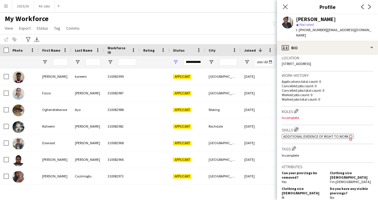
click at [298, 130] on app-icon "Edit crew company skills" at bounding box center [296, 129] width 4 height 4
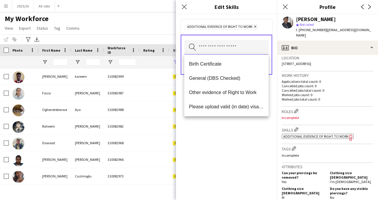
click at [229, 47] on input "text" at bounding box center [226, 47] width 84 height 15
click at [227, 93] on span "Other evidence of Right to Work" at bounding box center [226, 93] width 75 height 6
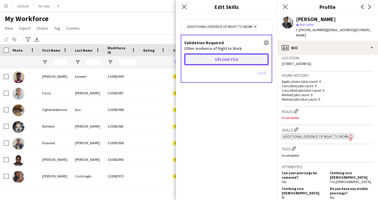
click at [219, 60] on button "Upload file" at bounding box center [226, 59] width 84 height 12
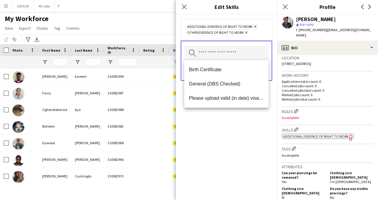
click at [229, 135] on div "Additional evidence of Right to Work Remove Other evidence of Right to Work Rem…" at bounding box center [226, 107] width 101 height 186
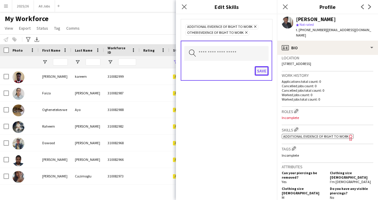
click at [262, 70] on button "Save" at bounding box center [262, 71] width 14 height 10
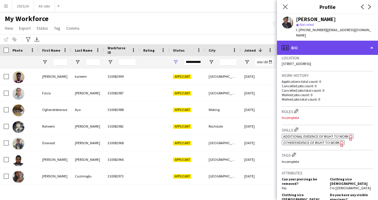
click at [327, 45] on div "profile Bio" at bounding box center [327, 48] width 101 height 14
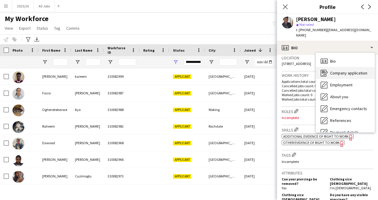
click at [342, 76] on div "Company application Company application" at bounding box center [345, 73] width 59 height 12
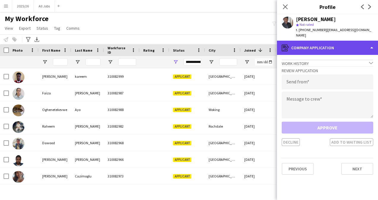
click at [311, 44] on div "register Company application" at bounding box center [327, 48] width 101 height 14
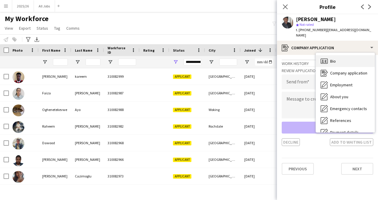
click at [333, 59] on span "Bio" at bounding box center [333, 61] width 6 height 5
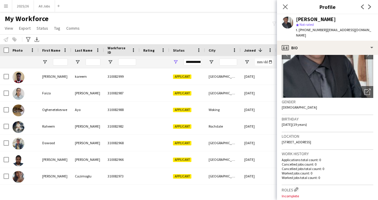
scroll to position [18, 0]
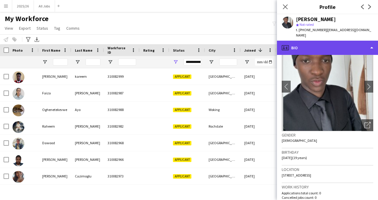
click at [327, 47] on div "profile Bio" at bounding box center [327, 48] width 101 height 14
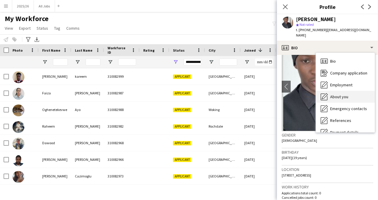
click at [347, 94] on span "About you" at bounding box center [339, 96] width 18 height 5
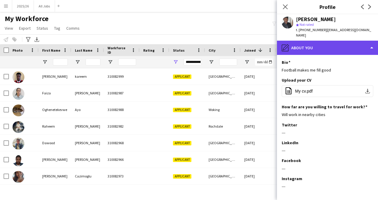
click at [346, 48] on div "pencil4 About you" at bounding box center [327, 48] width 101 height 14
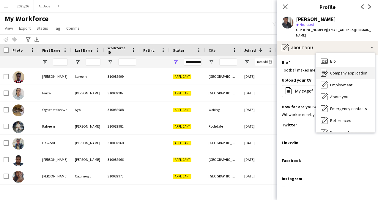
click at [343, 74] on span "Company application" at bounding box center [348, 72] width 37 height 5
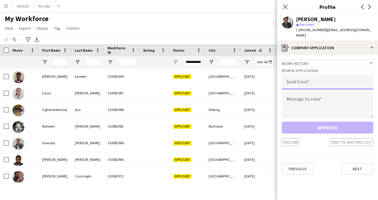
click at [322, 81] on input "email" at bounding box center [328, 82] width 92 height 15
type input "**********"
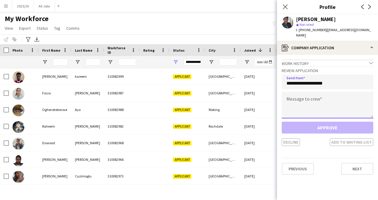
click at [312, 106] on textarea at bounding box center [328, 105] width 92 height 27
paste textarea "**********"
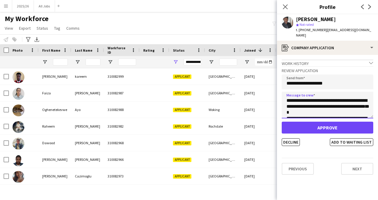
scroll to position [122, 0]
type textarea "**********"
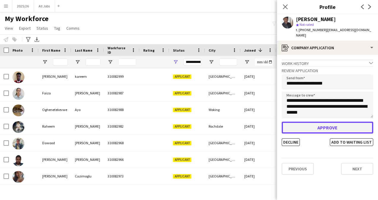
click at [318, 127] on button "Approve" at bounding box center [328, 128] width 92 height 12
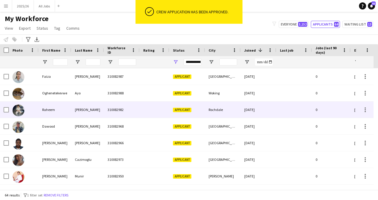
click at [209, 117] on div "Rochdale" at bounding box center [223, 110] width 36 height 16
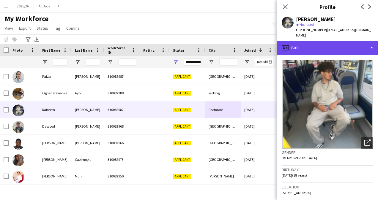
click at [330, 49] on div "profile Bio" at bounding box center [327, 48] width 101 height 14
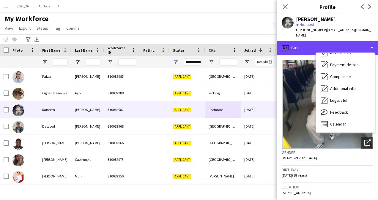
scroll to position [67, 0]
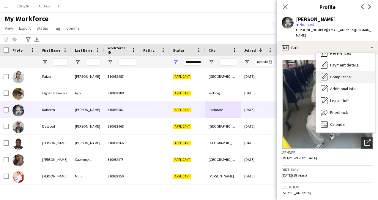
click at [348, 74] on span "Compliance" at bounding box center [340, 76] width 21 height 5
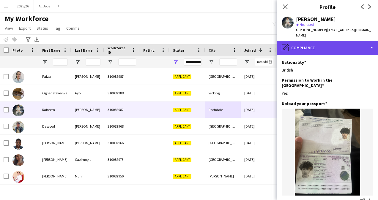
click at [354, 49] on div "pencil4 Compliance" at bounding box center [327, 48] width 101 height 14
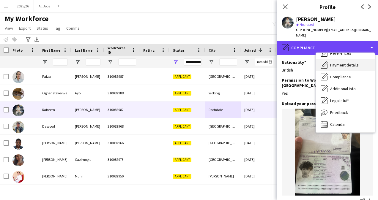
scroll to position [0, 0]
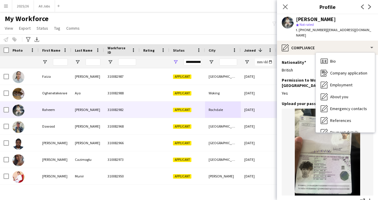
click at [308, 91] on div "Yes" at bounding box center [328, 93] width 92 height 5
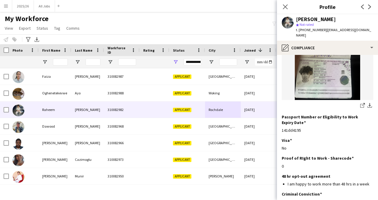
scroll to position [127, 0]
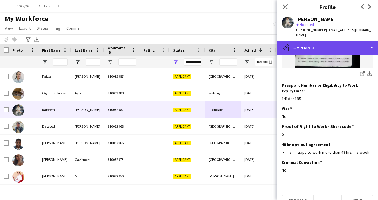
click at [323, 42] on div "pencil4 Compliance" at bounding box center [327, 48] width 101 height 14
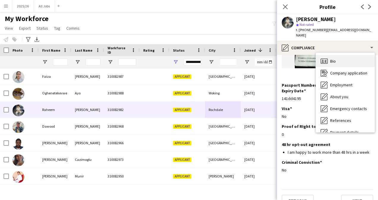
click at [333, 59] on span "Bio" at bounding box center [333, 61] width 6 height 5
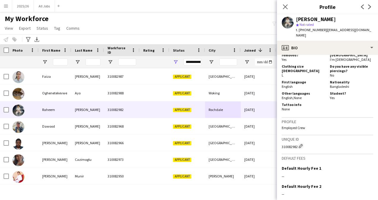
scroll to position [305, 0]
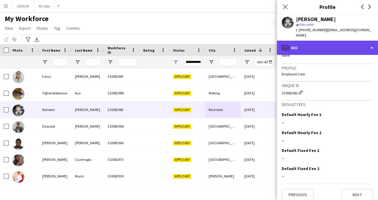
click at [333, 41] on div "profile Bio" at bounding box center [327, 48] width 101 height 14
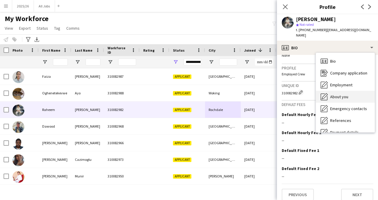
click at [348, 91] on div "About you About you" at bounding box center [345, 97] width 59 height 12
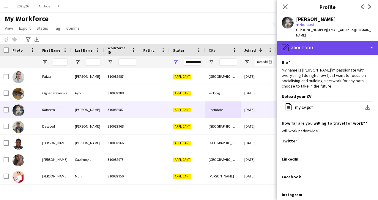
click at [337, 47] on div "pencil4 About you" at bounding box center [327, 48] width 101 height 14
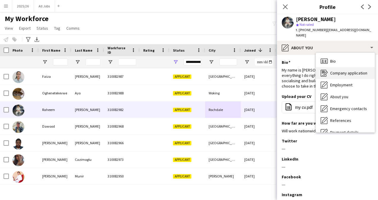
click at [340, 70] on span "Company application" at bounding box center [348, 72] width 37 height 5
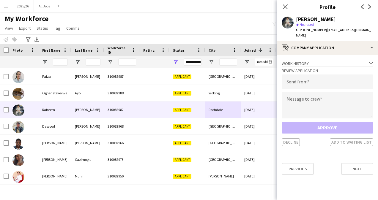
click at [308, 80] on input "email" at bounding box center [328, 82] width 92 height 15
type input "**********"
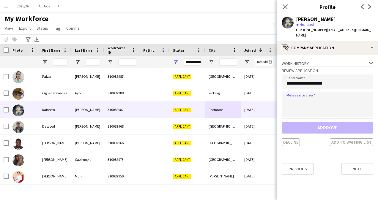
paste textarea "**********"
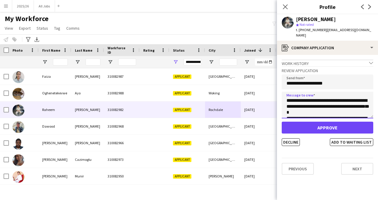
scroll to position [122, 0]
type textarea "**********"
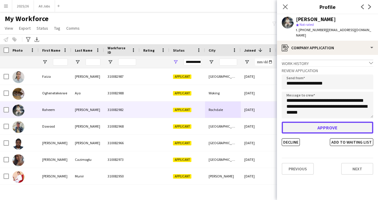
click at [308, 123] on button "Approve" at bounding box center [328, 128] width 92 height 12
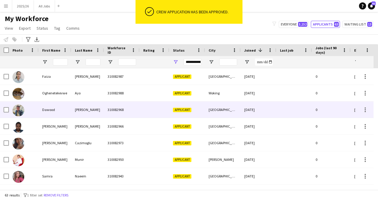
click at [207, 110] on div "Bangor" at bounding box center [223, 110] width 36 height 16
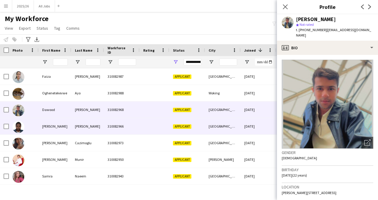
click at [216, 131] on div "Bangor" at bounding box center [223, 126] width 36 height 16
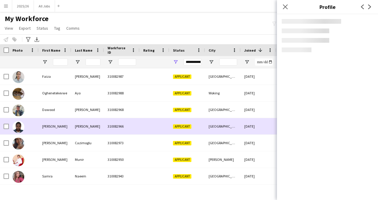
click at [216, 131] on div "Bangor" at bounding box center [223, 126] width 36 height 16
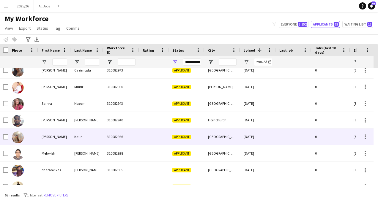
scroll to position [0, 1]
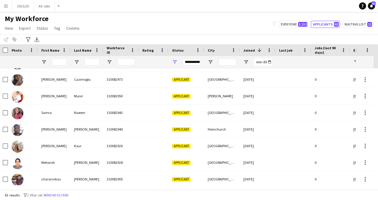
drag, startPoint x: 220, startPoint y: 107, endPoint x: 224, endPoint y: 140, distance: 33.2
click at [224, 140] on div "Emmanuel Ejiga 310083035 Applicant Manchester 09-07-2025 0 ejigaemu@gmail.com N…" at bounding box center [321, 129] width 644 height 1048
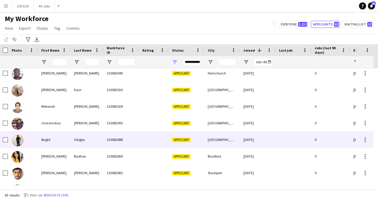
click at [224, 140] on div "Glasgow" at bounding box center [222, 140] width 36 height 16
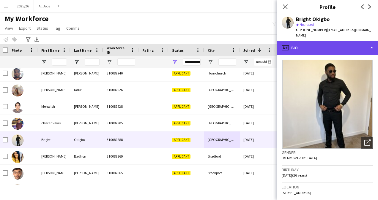
click at [340, 45] on div "profile Bio" at bounding box center [327, 48] width 101 height 14
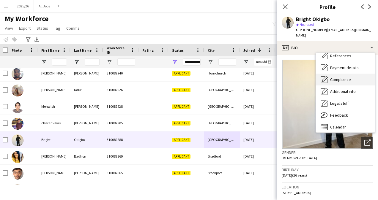
click at [341, 77] on span "Compliance" at bounding box center [340, 79] width 21 height 5
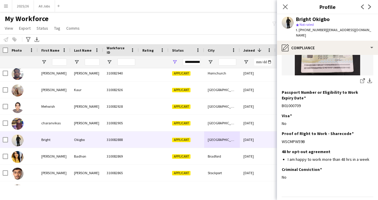
drag, startPoint x: 307, startPoint y: 131, endPoint x: 277, endPoint y: 135, distance: 30.6
click at [277, 135] on app-section-data-types "Nationality Edit this field Nigerian Permission to Work in the UK Edit this fie…" at bounding box center [327, 127] width 101 height 145
copy div "WSCMPW59B"
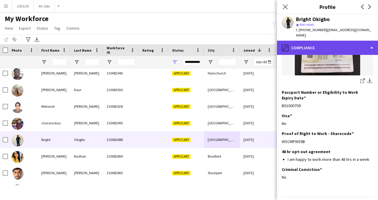
click at [317, 41] on div "pencil4 Compliance" at bounding box center [327, 48] width 101 height 14
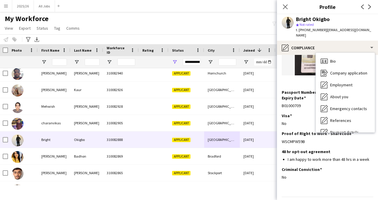
click at [341, 53] on div "Bio Bio Company application Company application Employment Employment About you…" at bounding box center [345, 93] width 59 height 80
click at [341, 55] on div "Bio Bio" at bounding box center [345, 61] width 59 height 12
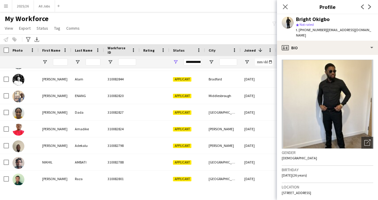
click at [193, 58] on div "**********" at bounding box center [193, 62] width 18 height 12
click at [193, 62] on div "**********" at bounding box center [193, 62] width 18 height 7
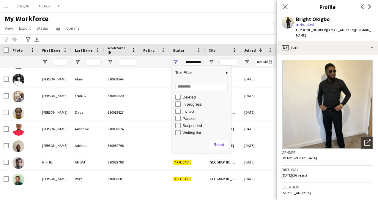
type input "**********"
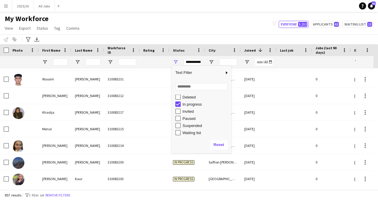
click at [228, 24] on div "My Workforce View Views Default view New view Update view Delete view Edit name…" at bounding box center [189, 24] width 378 height 20
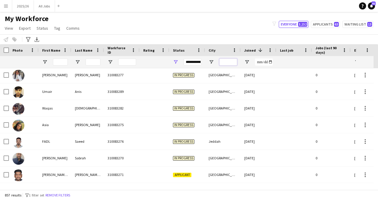
click at [225, 59] on input "City Filter Input" at bounding box center [228, 62] width 18 height 7
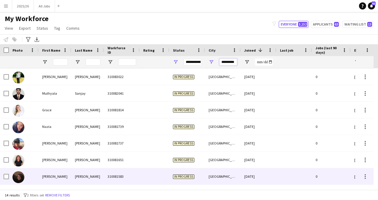
type input "*********"
click at [126, 171] on div "310081583" at bounding box center [122, 176] width 36 height 16
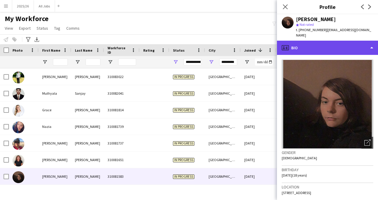
click at [323, 42] on div "profile Bio" at bounding box center [327, 48] width 101 height 14
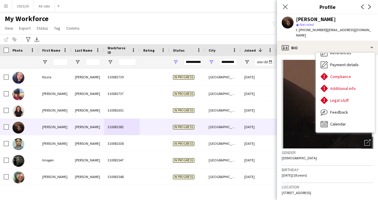
click at [218, 35] on div "Notify workforce Add to tag Select at least one crew to tag him or her. Advance…" at bounding box center [189, 39] width 378 height 10
